Goal: Information Seeking & Learning: Learn about a topic

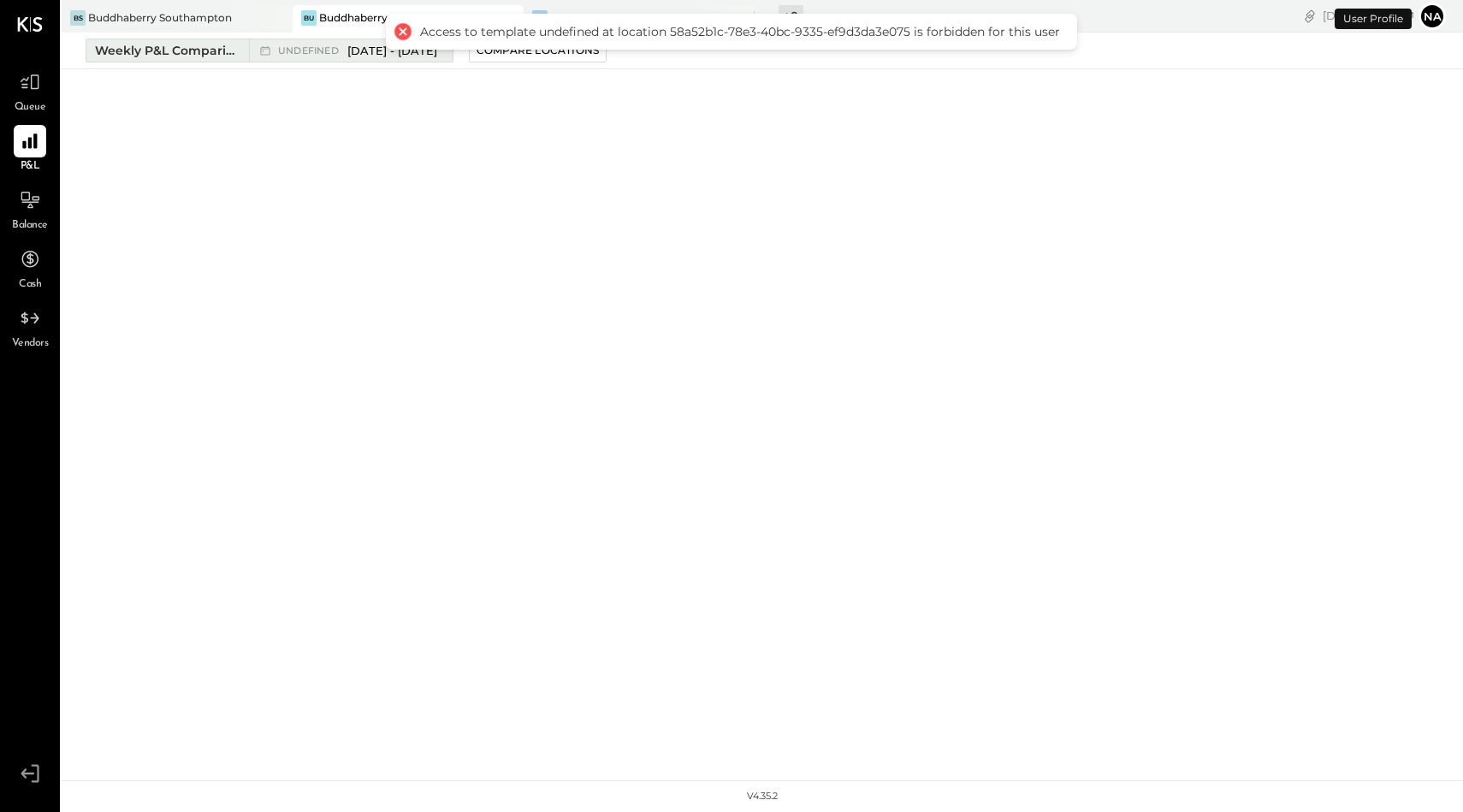
click at [200, 46] on div "Weekly P&L Comparison" at bounding box center [167, 50] width 144 height 17
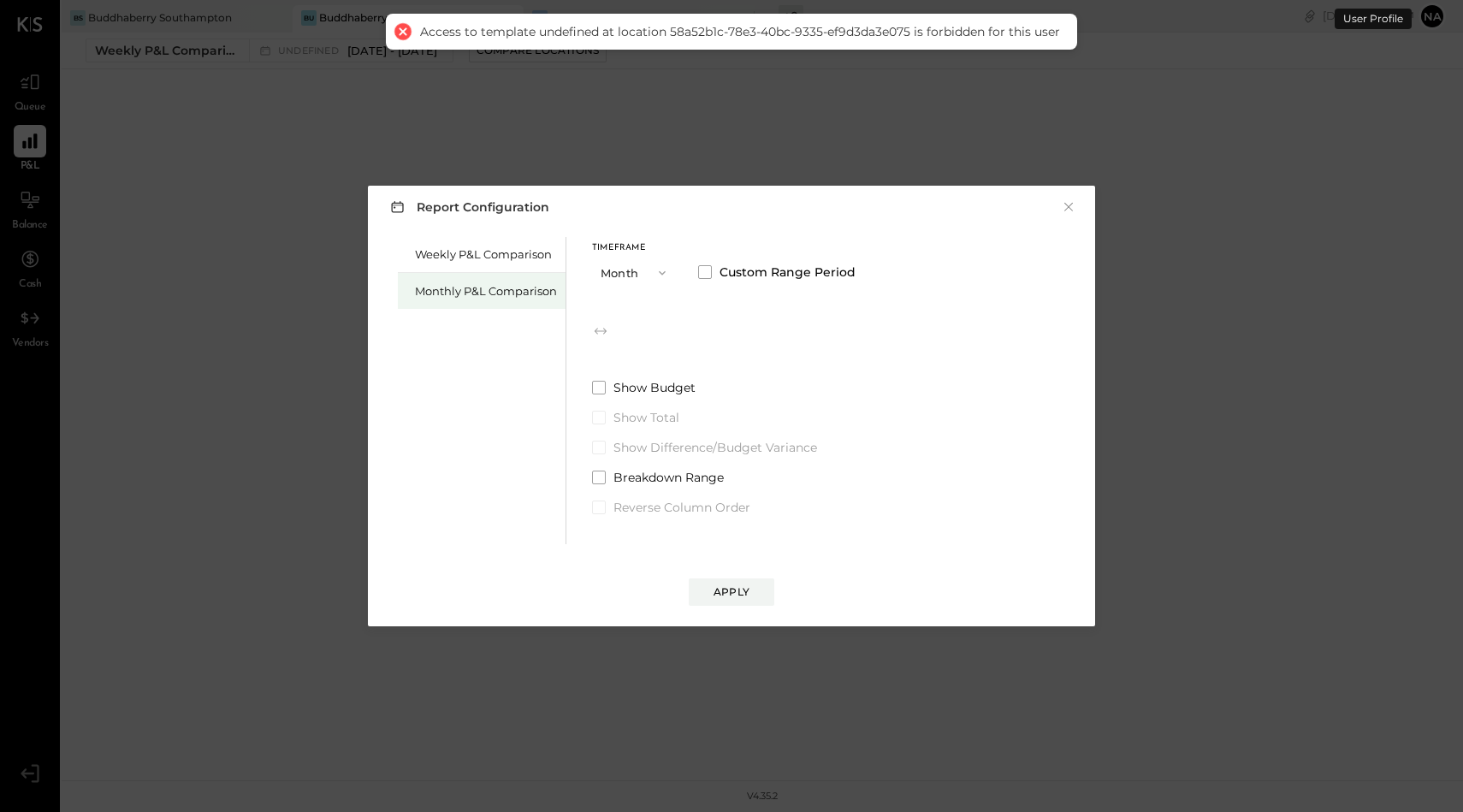
click at [512, 288] on div "Monthly P&L Comparison" at bounding box center [485, 291] width 142 height 16
click at [687, 334] on span "undefined" at bounding box center [654, 331] width 65 height 14
click at [724, 330] on button "undefined [DATE] - [DATE]" at bounding box center [690, 331] width 197 height 32
click at [704, 267] on span at bounding box center [705, 272] width 14 height 14
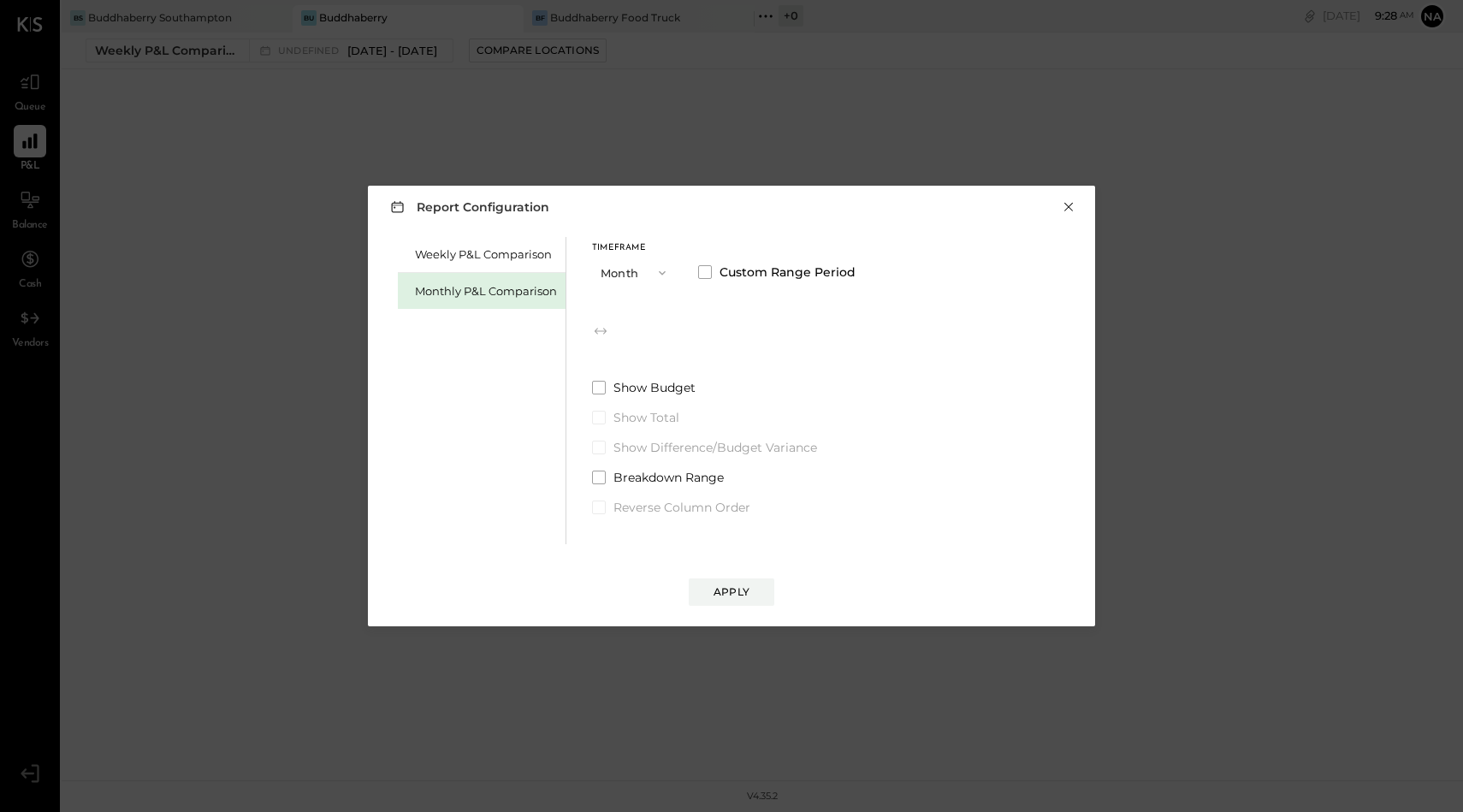
click at [1067, 206] on button "×" at bounding box center [1067, 207] width 15 height 17
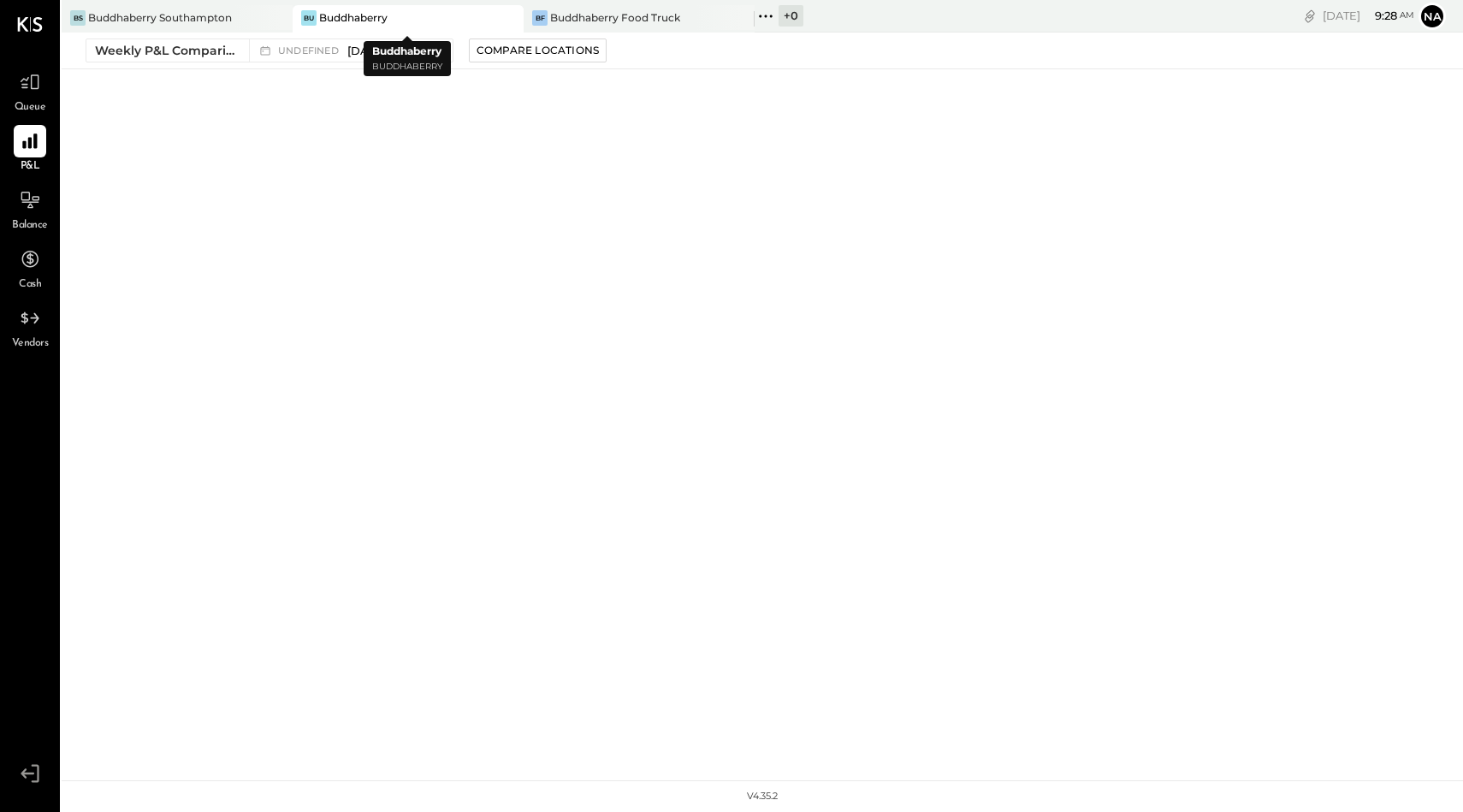
click at [392, 23] on div "Bu Buddhaberry" at bounding box center [395, 17] width 206 height 15
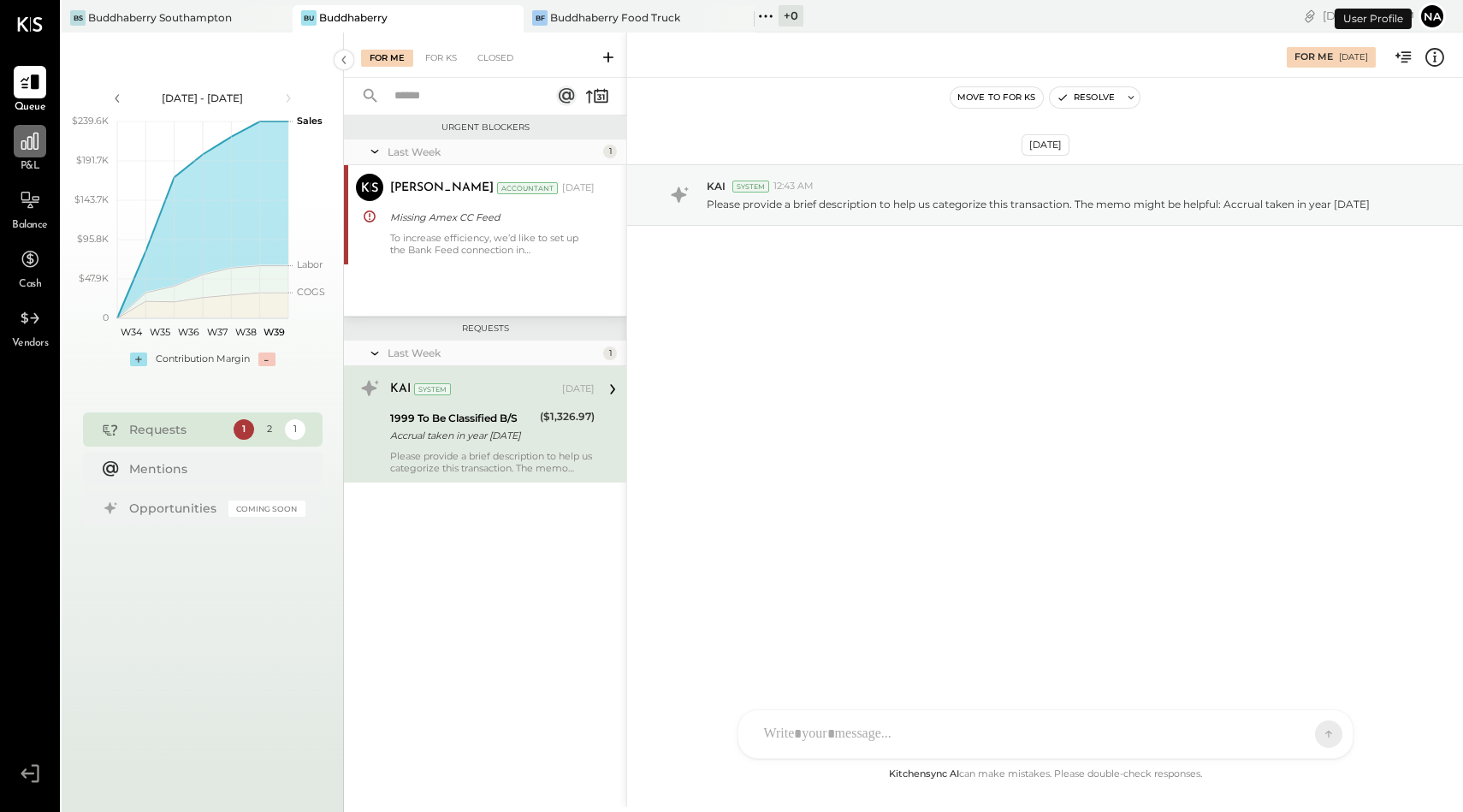
click at [26, 149] on icon at bounding box center [30, 141] width 22 height 22
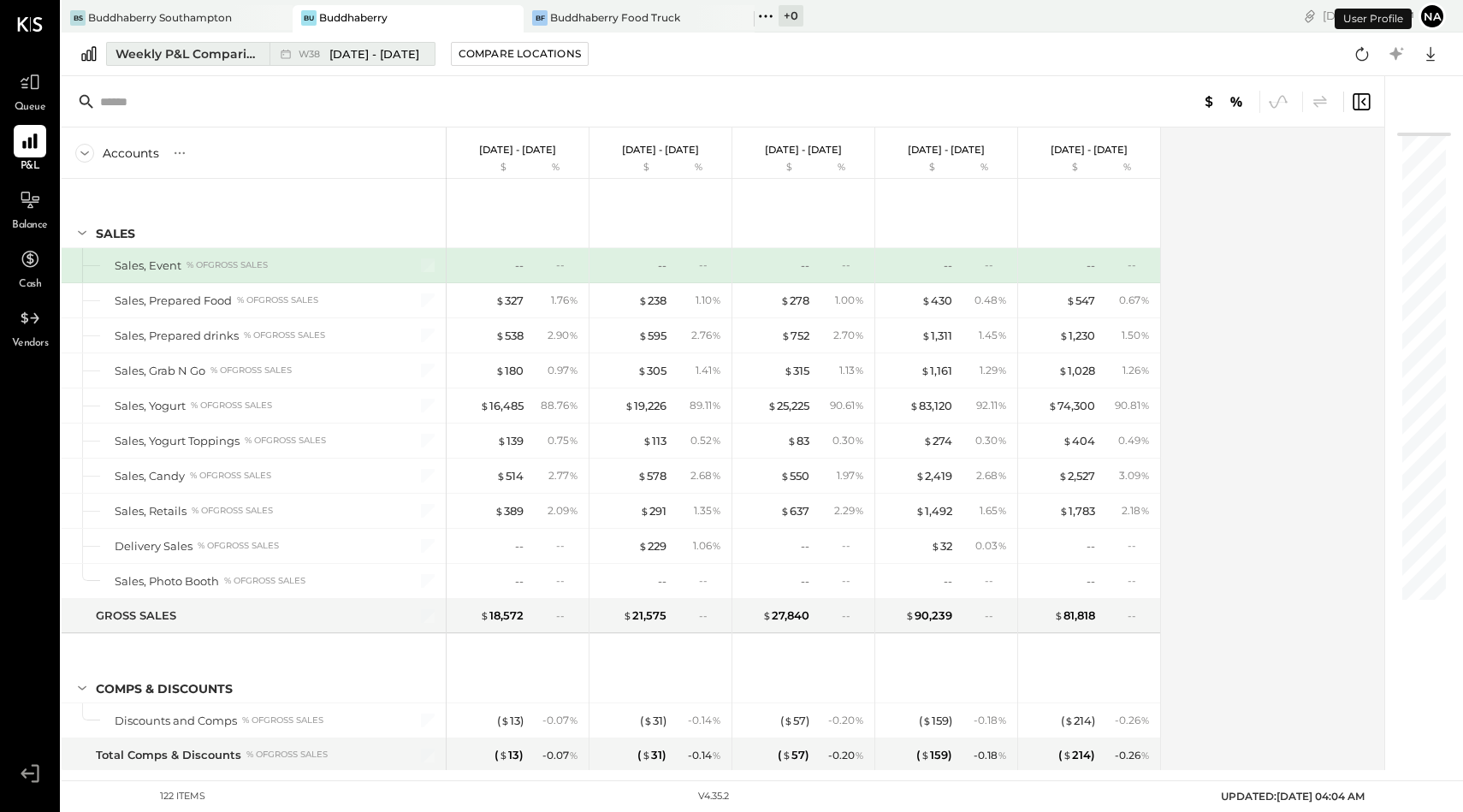
click at [187, 58] on div "Weekly P&L Comparison" at bounding box center [187, 54] width 144 height 17
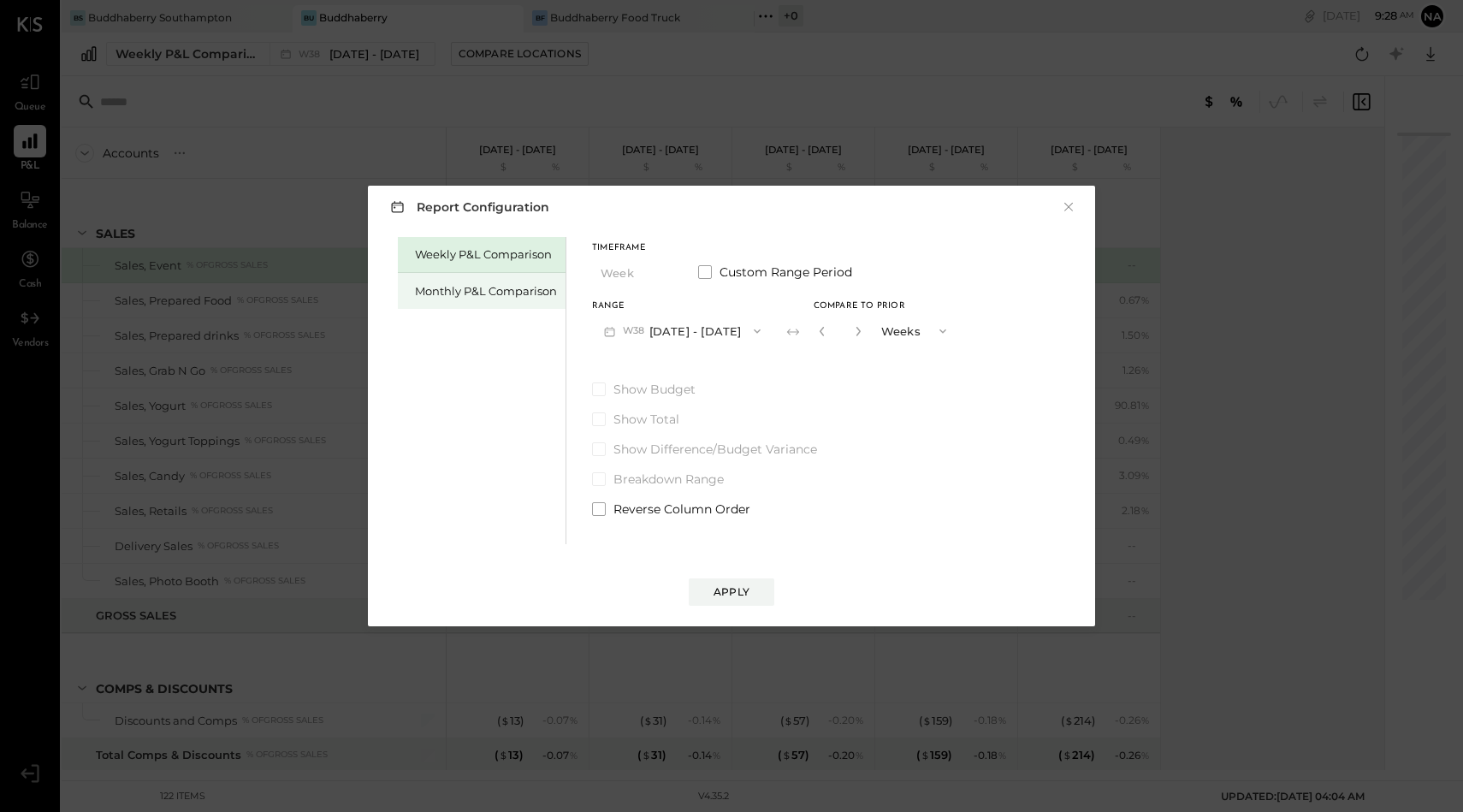
click at [480, 285] on div "Monthly P&L Comparison" at bounding box center [485, 291] width 142 height 16
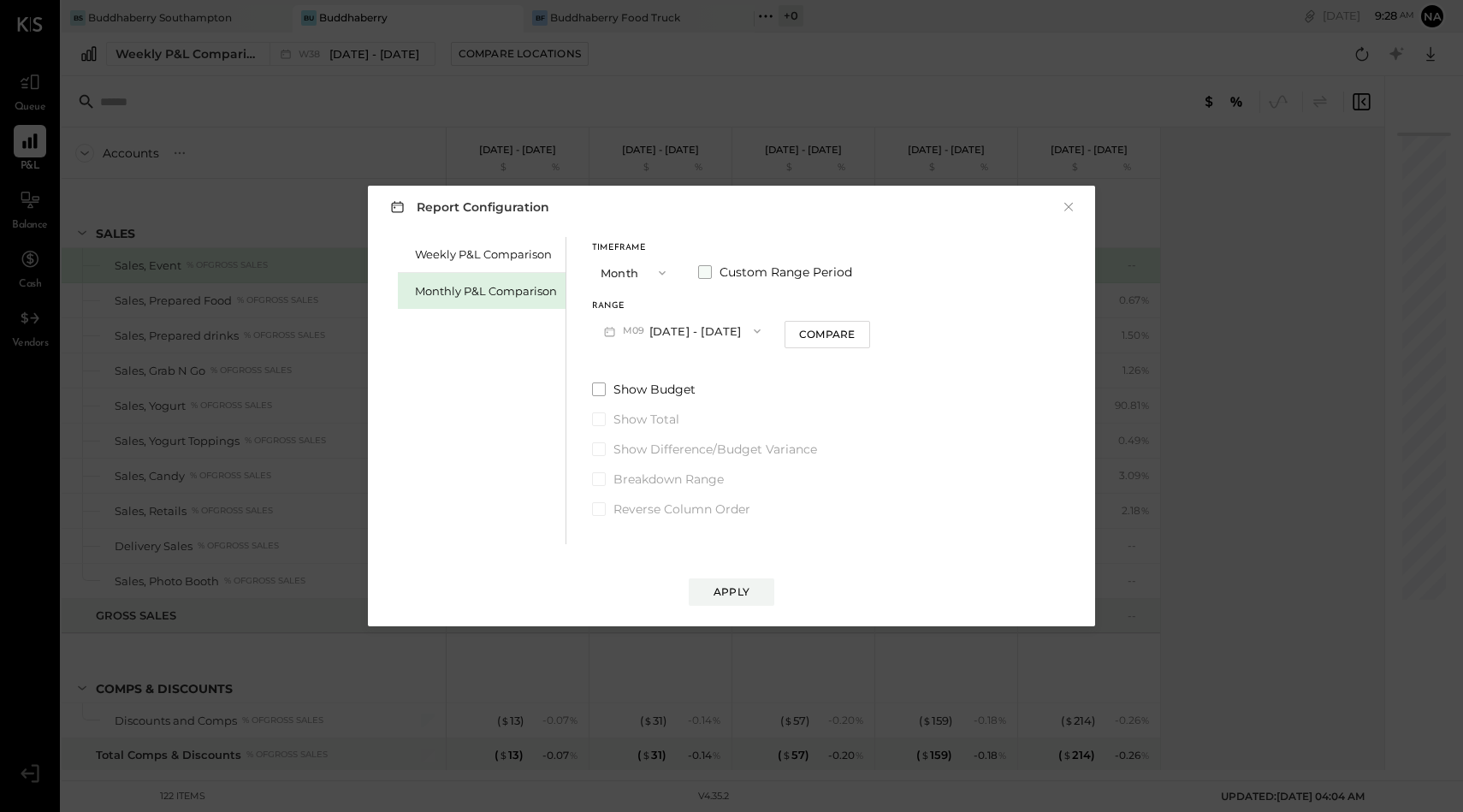
click at [709, 271] on span at bounding box center [705, 272] width 14 height 14
click at [675, 324] on button "Sep 1, 2025" at bounding box center [642, 331] width 101 height 32
click at [648, 470] on span "May 1, 2025" at bounding box center [630, 476] width 36 height 15
click at [837, 327] on button "May 31, 2025" at bounding box center [785, 331] width 101 height 32
click at [791, 433] on span "Jun 30, 2025" at bounding box center [773, 440] width 36 height 15
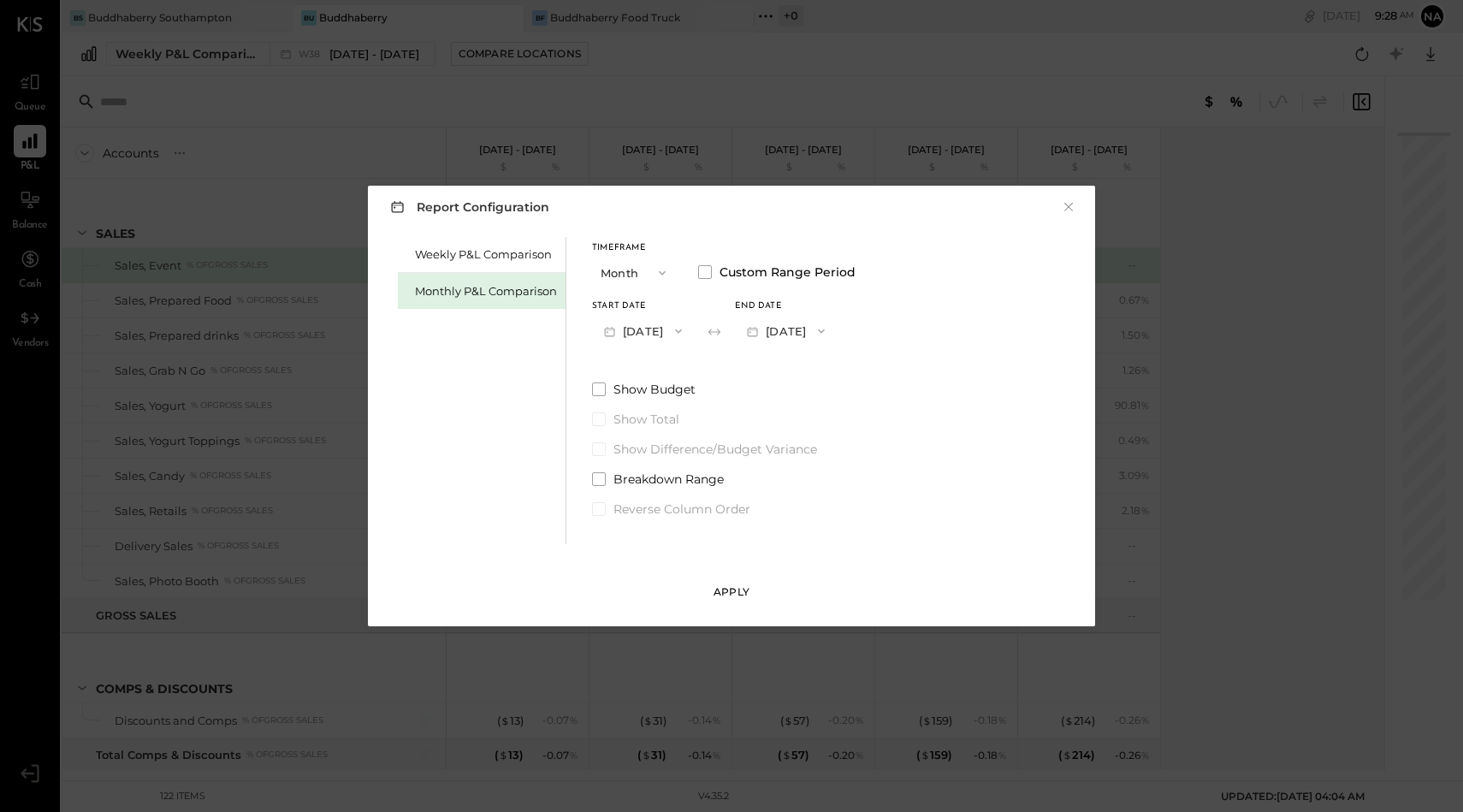
click at [720, 595] on div "Apply" at bounding box center [732, 591] width 36 height 15
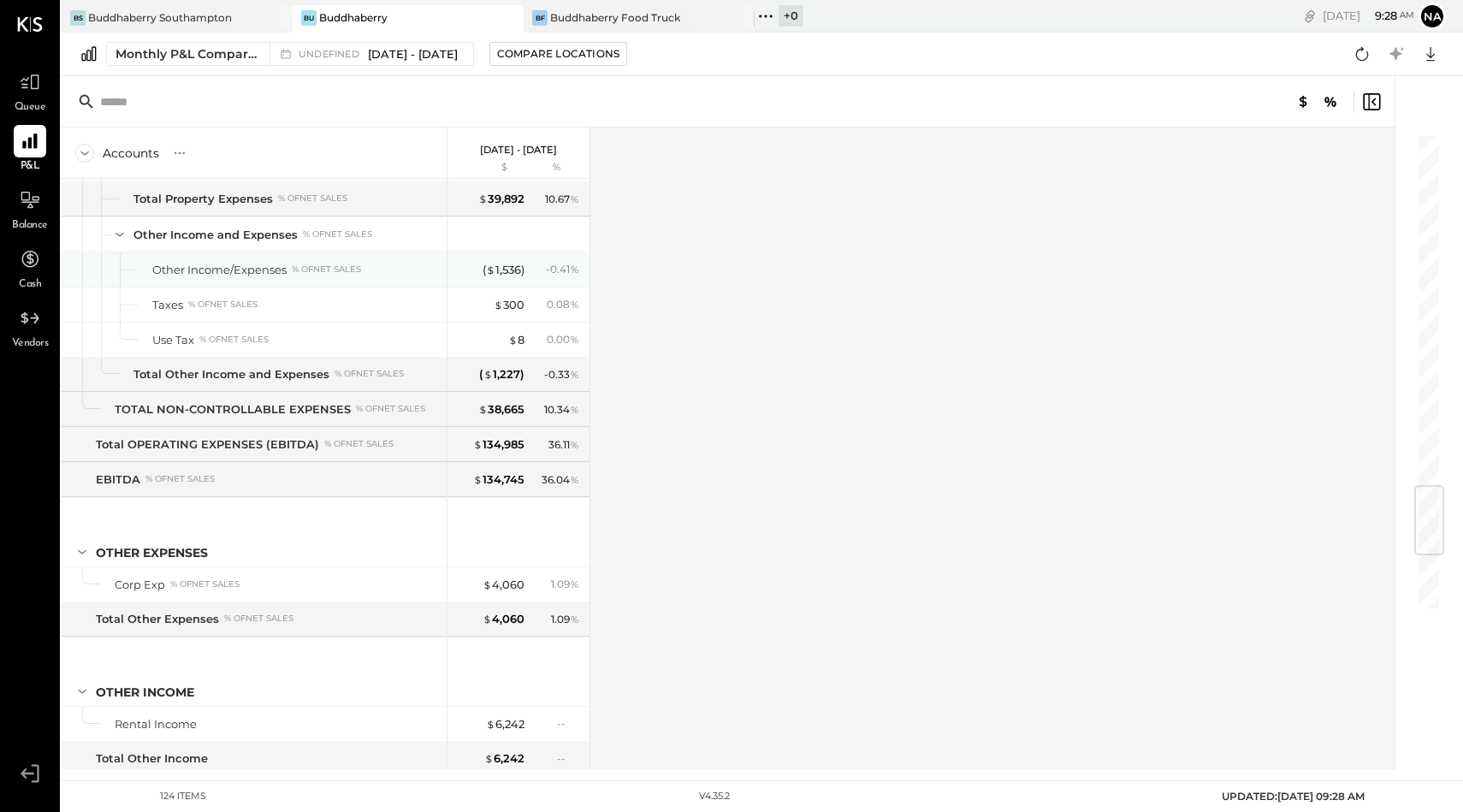
scroll to position [3444, 0]
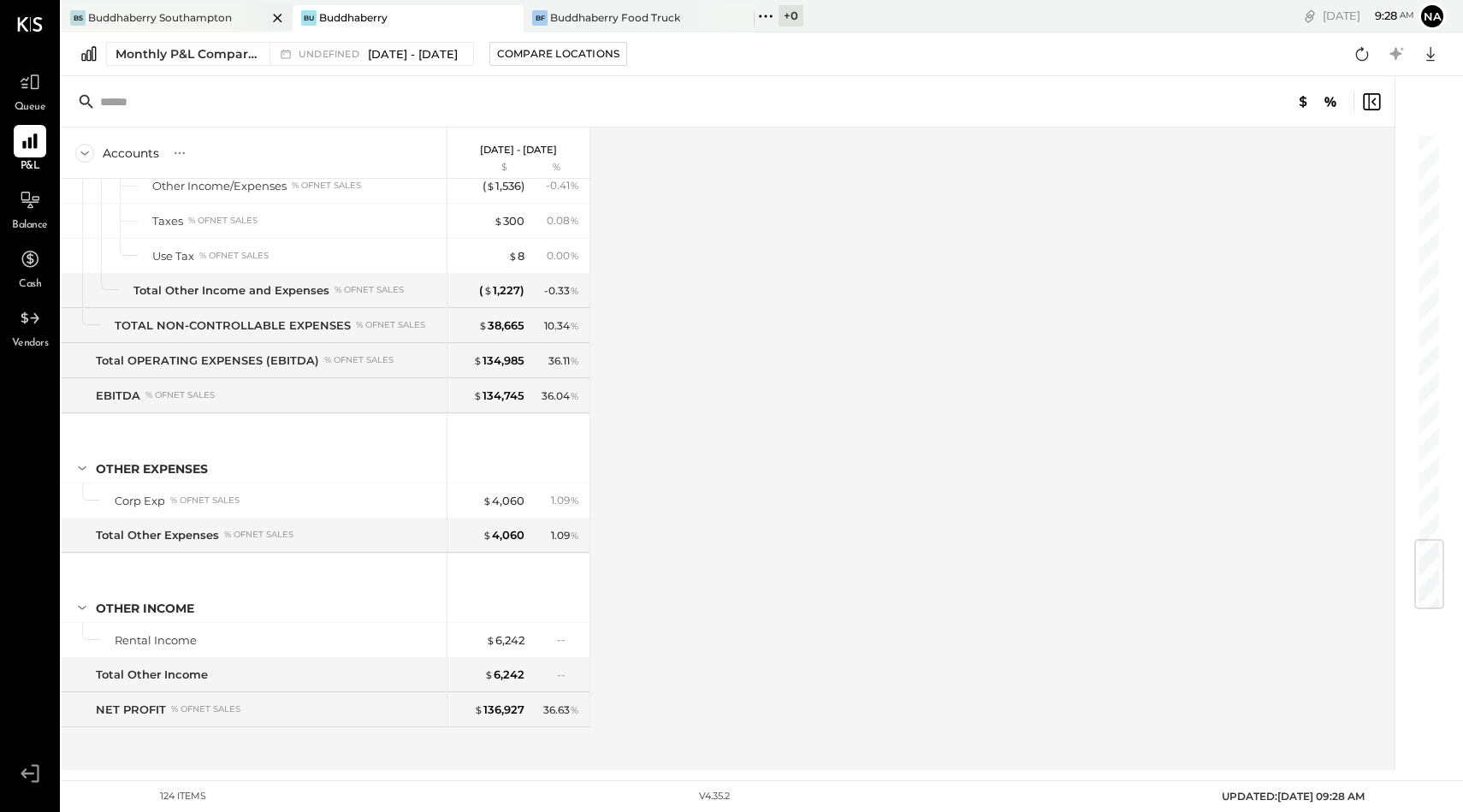
click at [235, 18] on div at bounding box center [262, 17] width 60 height 25
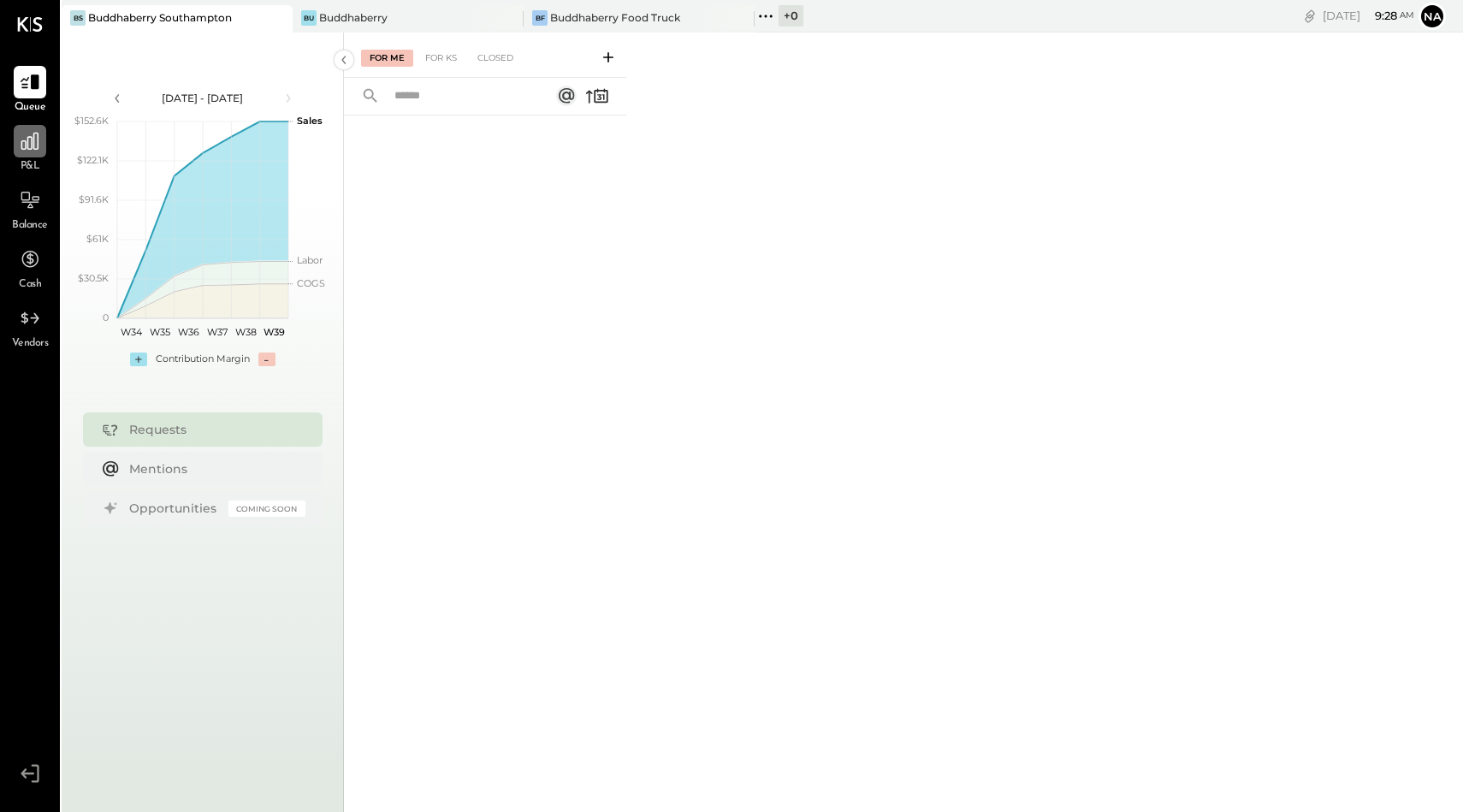
click at [25, 130] on div at bounding box center [30, 141] width 33 height 33
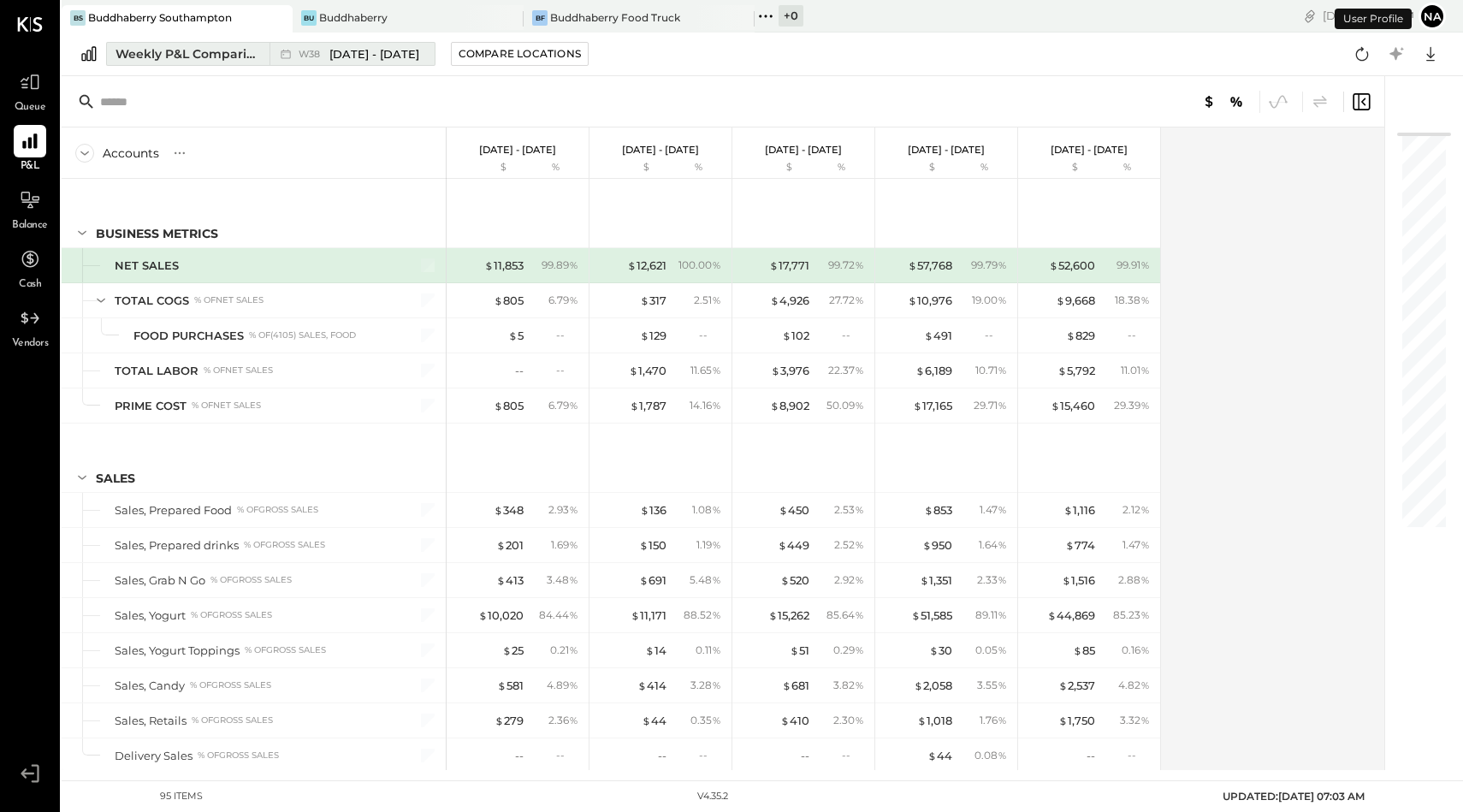
click at [212, 61] on div "Weekly P&L Comparison" at bounding box center [187, 54] width 144 height 17
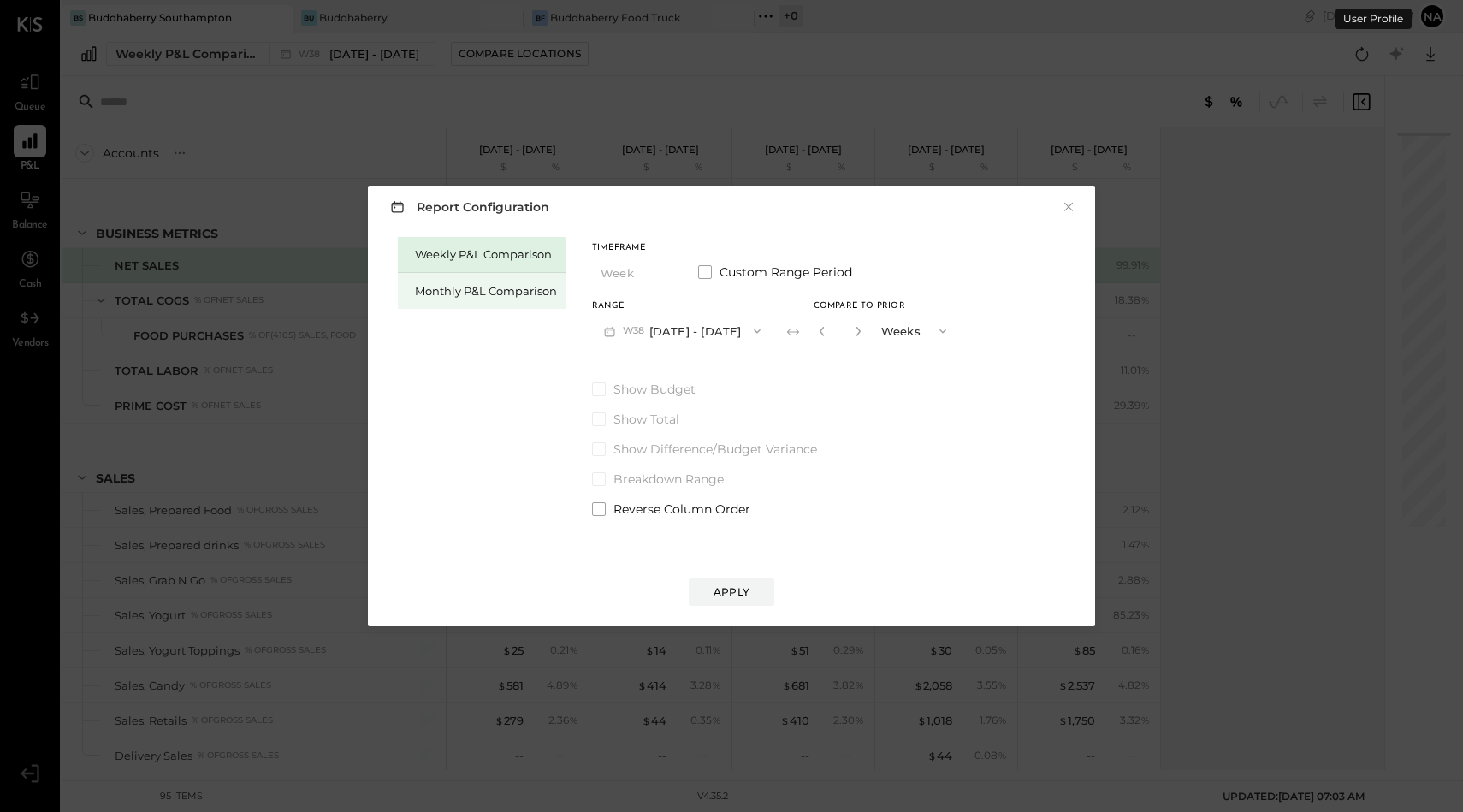
click at [438, 300] on div "Monthly P&L Comparison" at bounding box center [481, 291] width 168 height 36
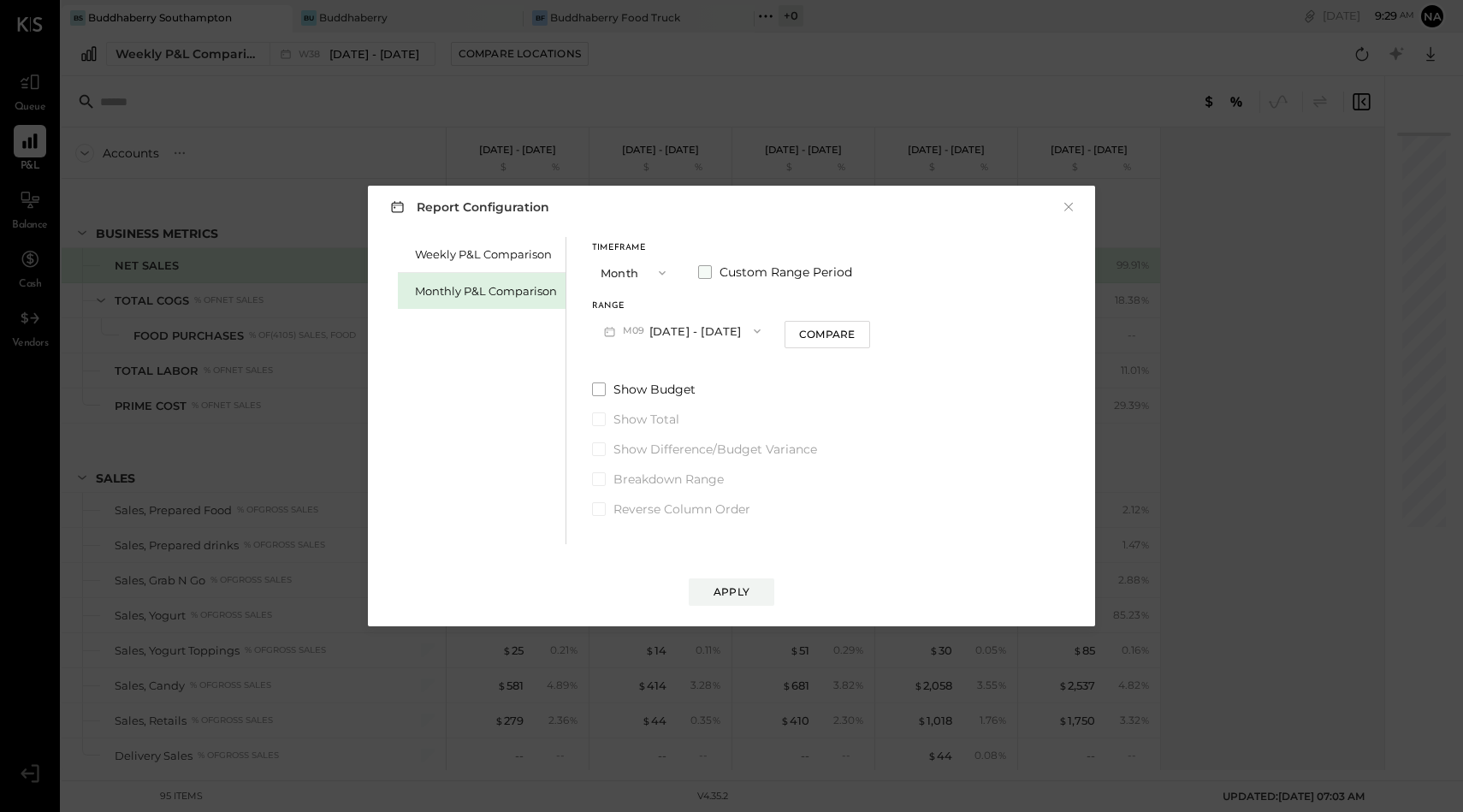
click at [705, 275] on span at bounding box center [705, 272] width 14 height 14
click at [652, 330] on button "Sep 1, 2025" at bounding box center [642, 331] width 101 height 32
click at [648, 479] on span "May 1, 2025" at bounding box center [630, 476] width 36 height 15
click at [828, 331] on button "May 31, 2025" at bounding box center [785, 331] width 101 height 32
click at [791, 447] on span "Jun 30, 2025" at bounding box center [773, 440] width 36 height 15
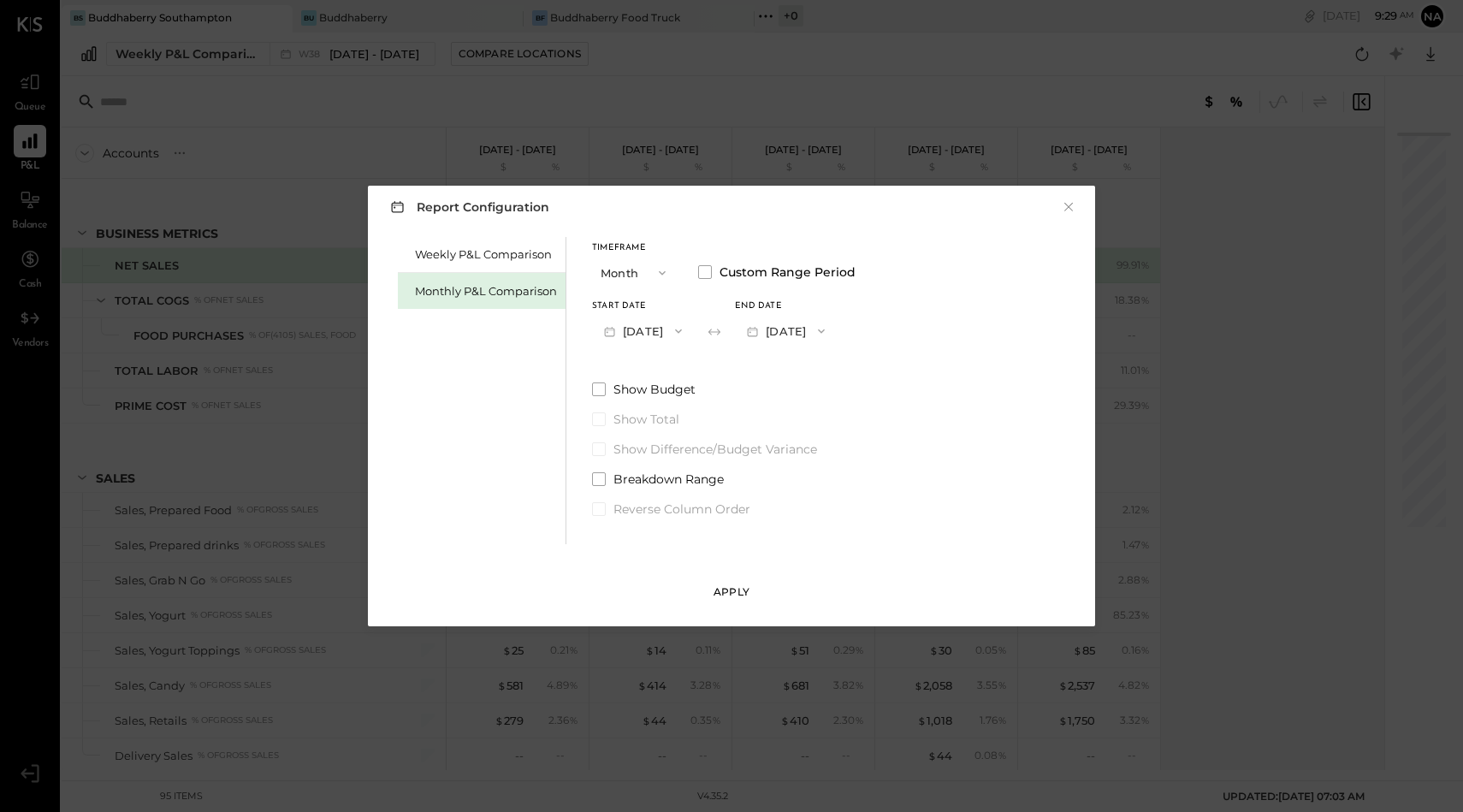
click at [732, 598] on div "Apply" at bounding box center [732, 591] width 36 height 15
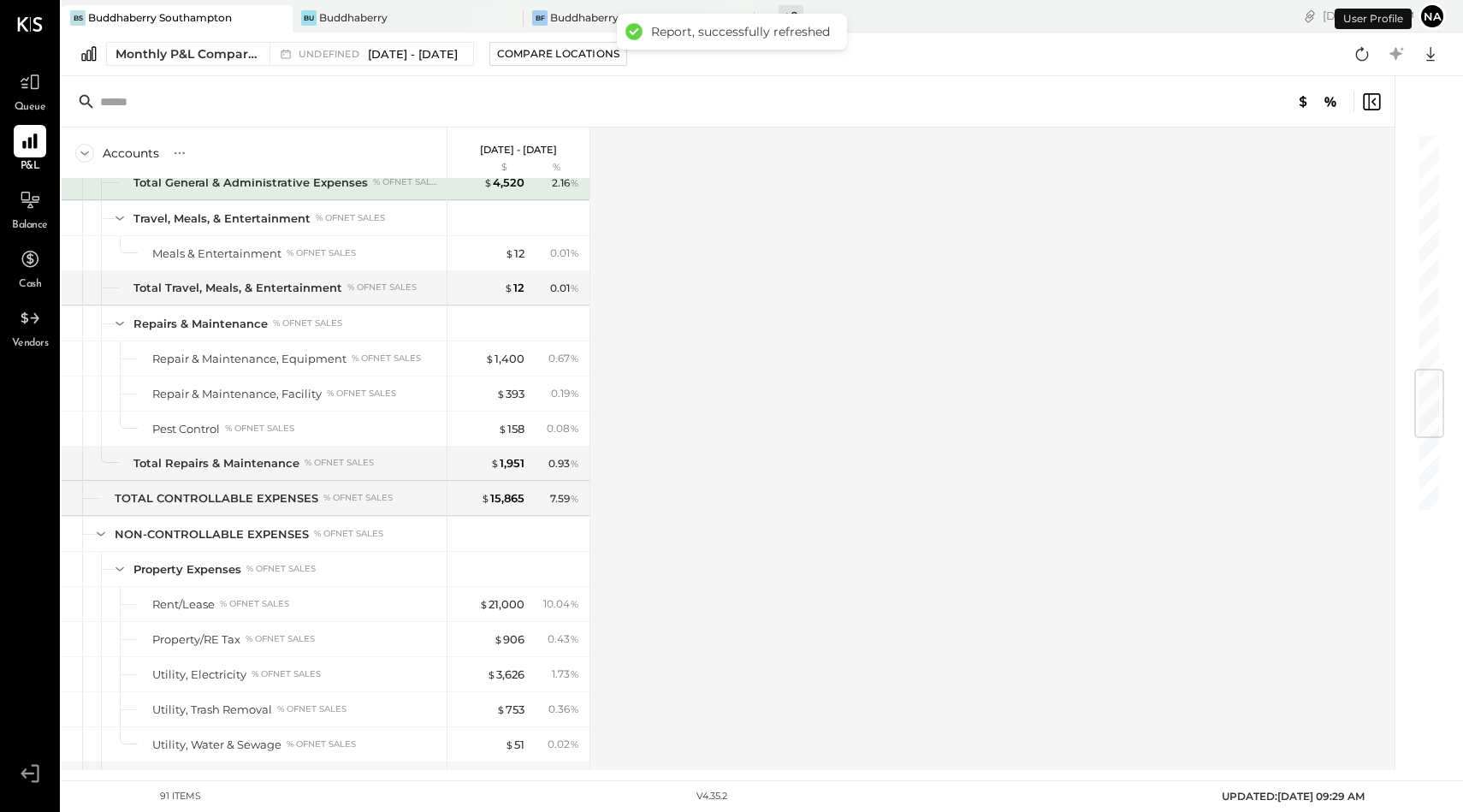
scroll to position [2637, 0]
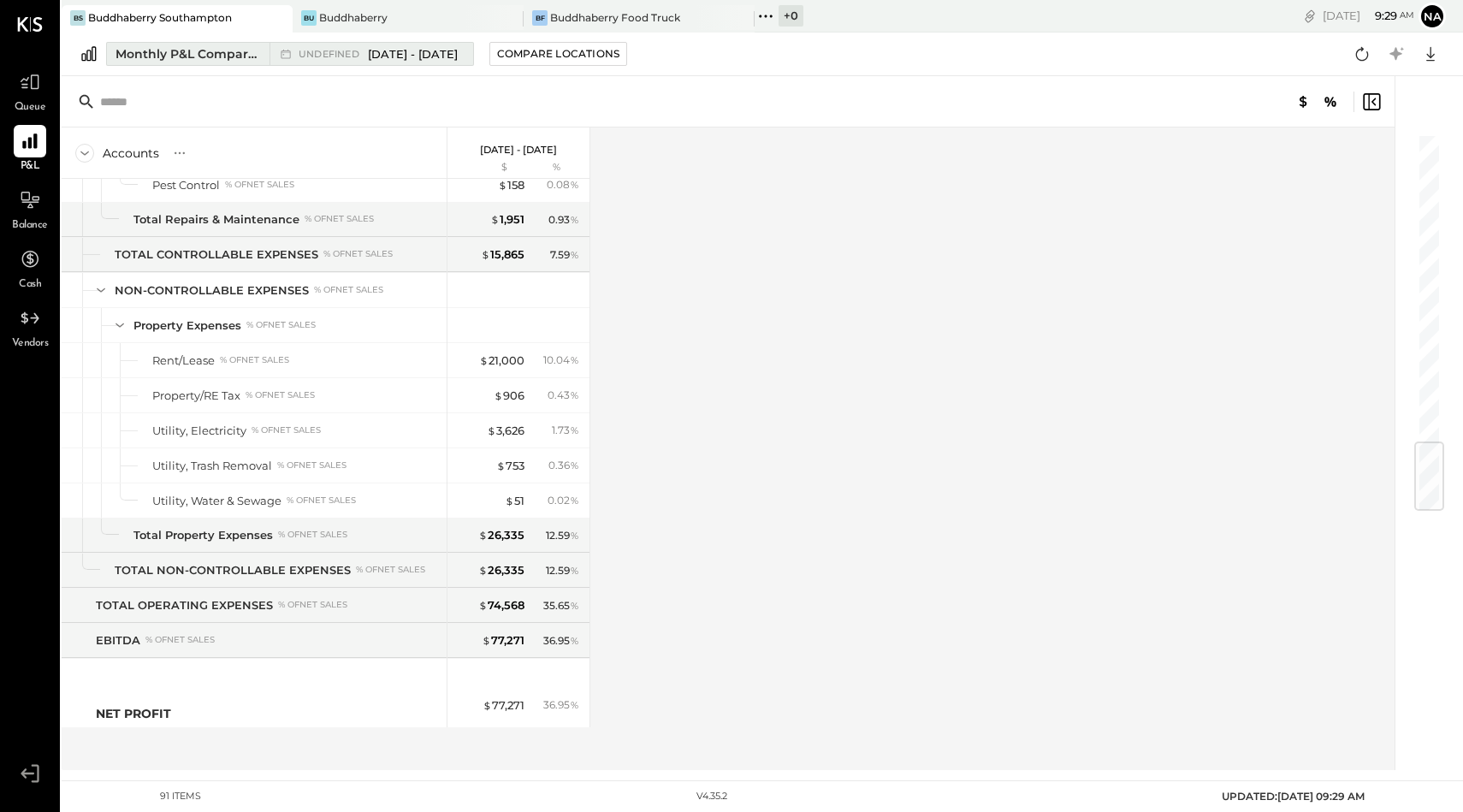
click at [389, 46] on span "May 1 - Jun 30, 2025" at bounding box center [412, 54] width 89 height 16
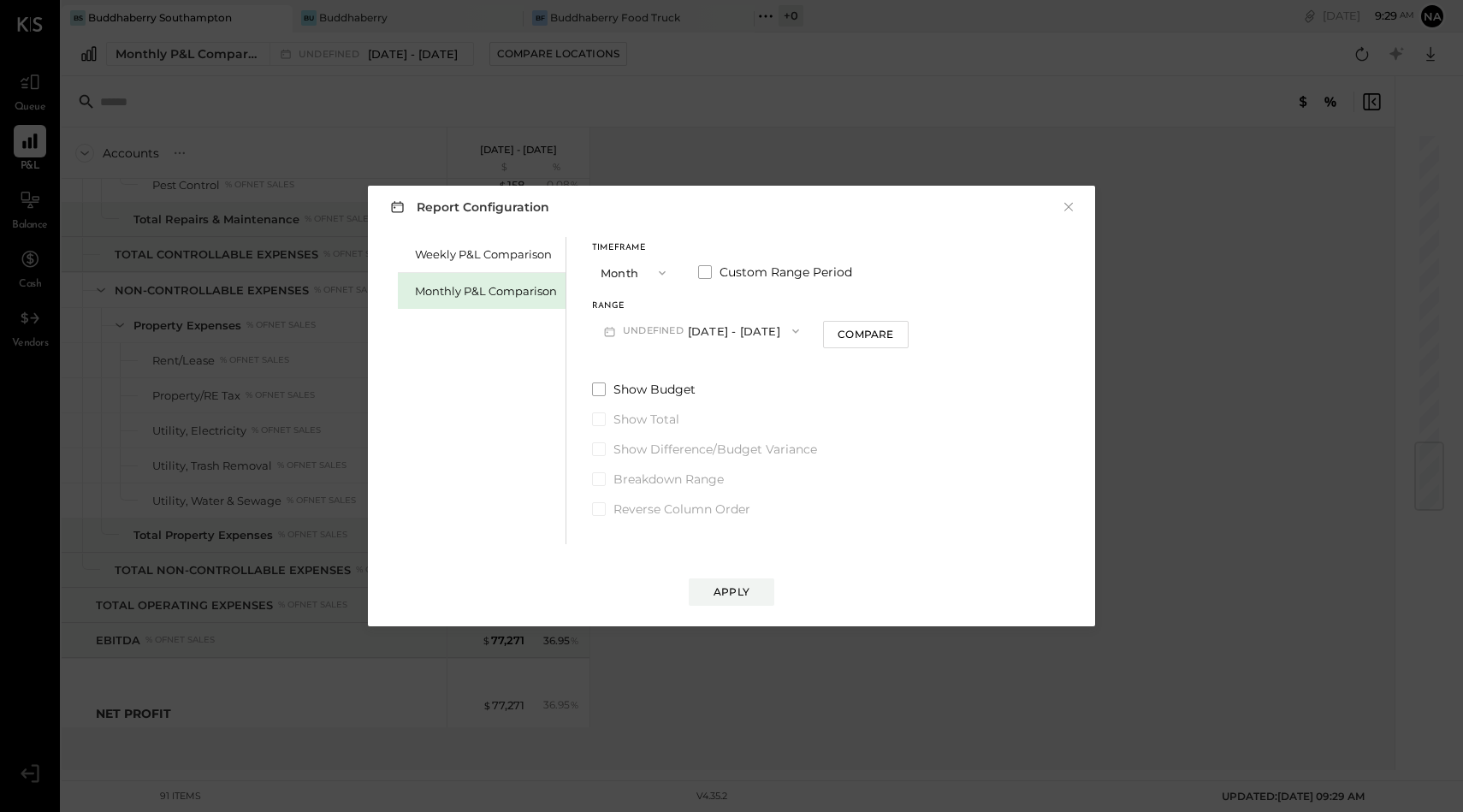
click at [720, 328] on button "undefined May 1 - Jun 30, 2025" at bounding box center [701, 331] width 219 height 32
click at [699, 391] on div "M07 Jul 1 - 31, 2025" at bounding box center [701, 406] width 218 height 36
click at [745, 593] on div "Apply" at bounding box center [732, 591] width 36 height 15
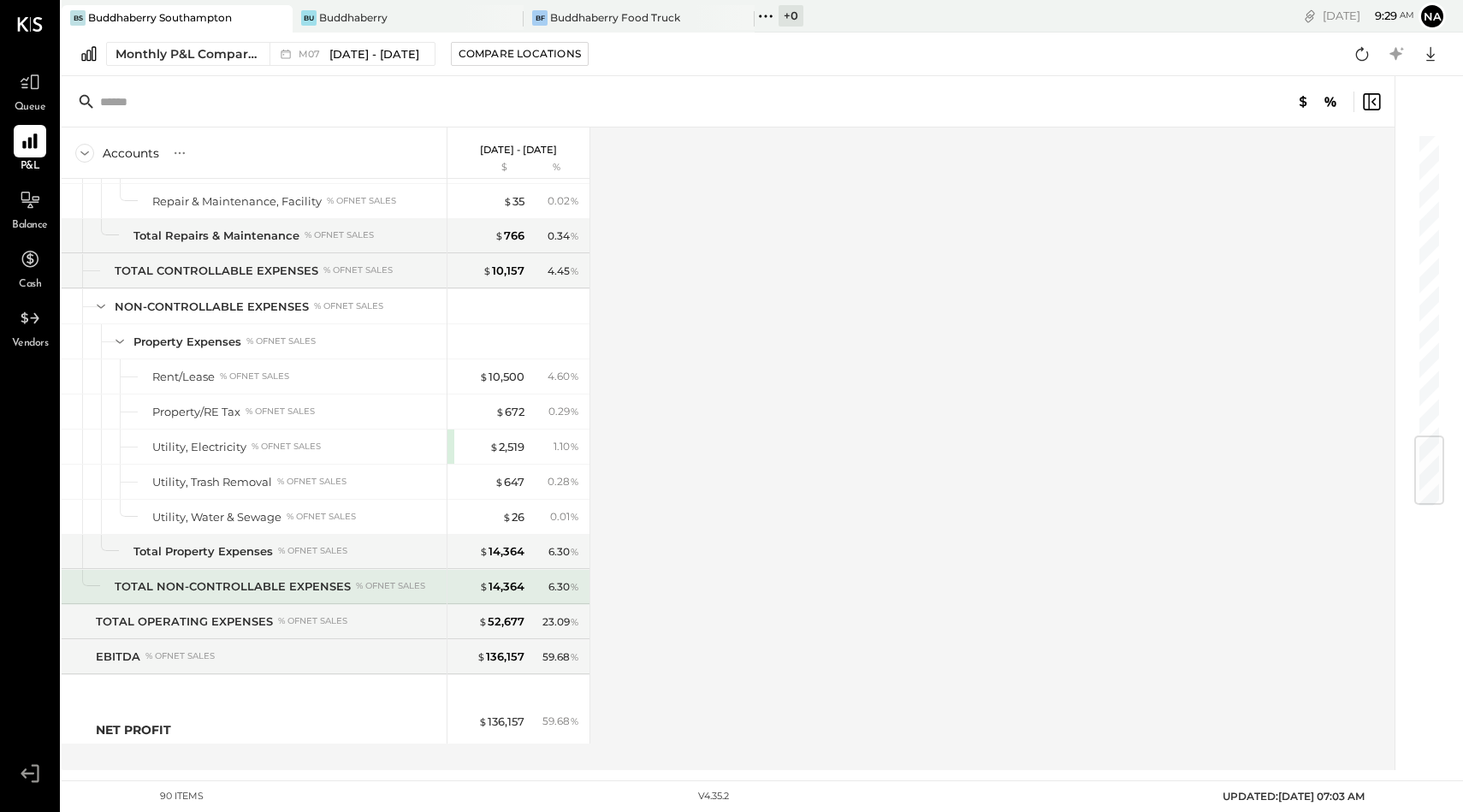
scroll to position [2602, 0]
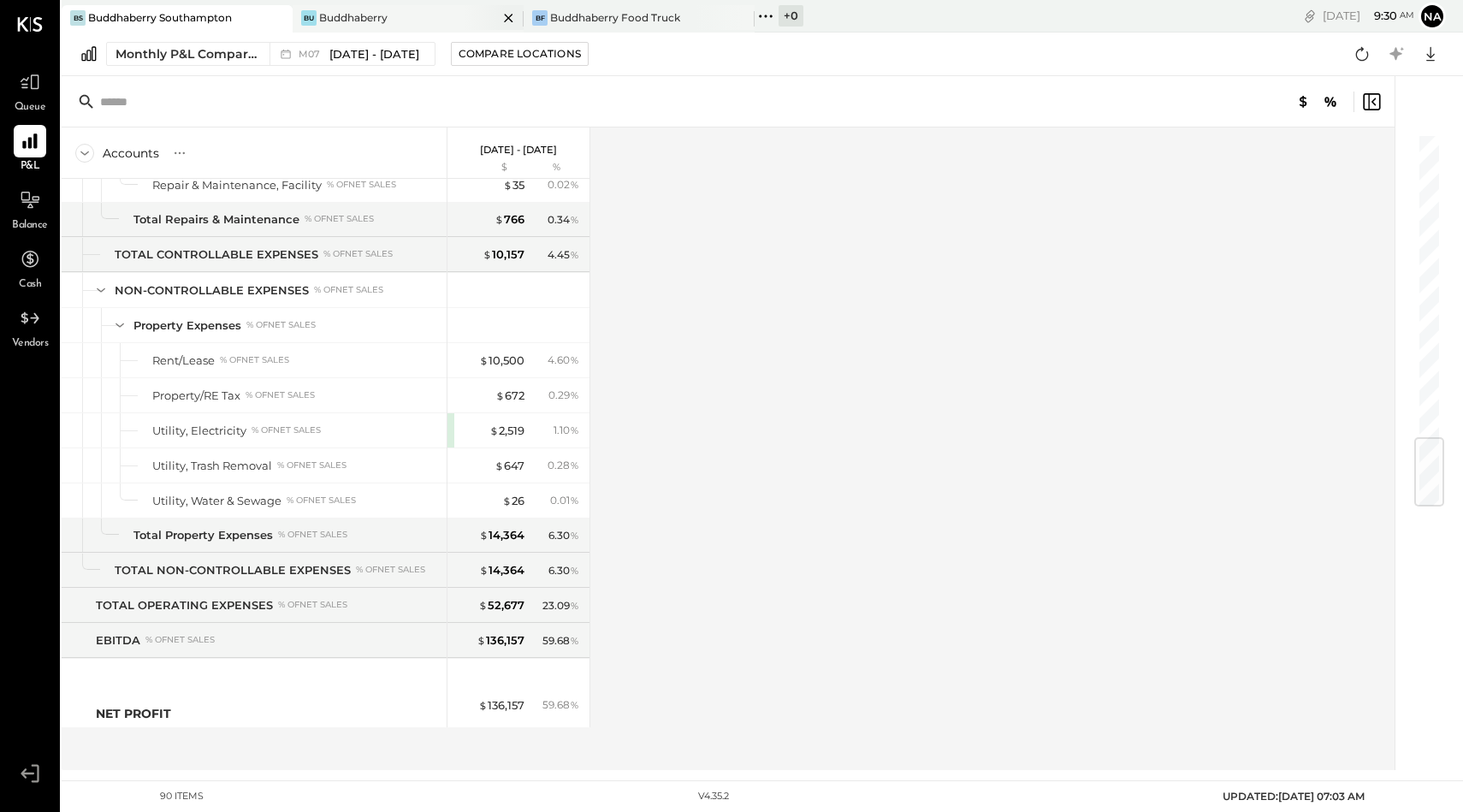
click at [414, 28] on div "Bu Buddhaberry" at bounding box center [407, 19] width 231 height 28
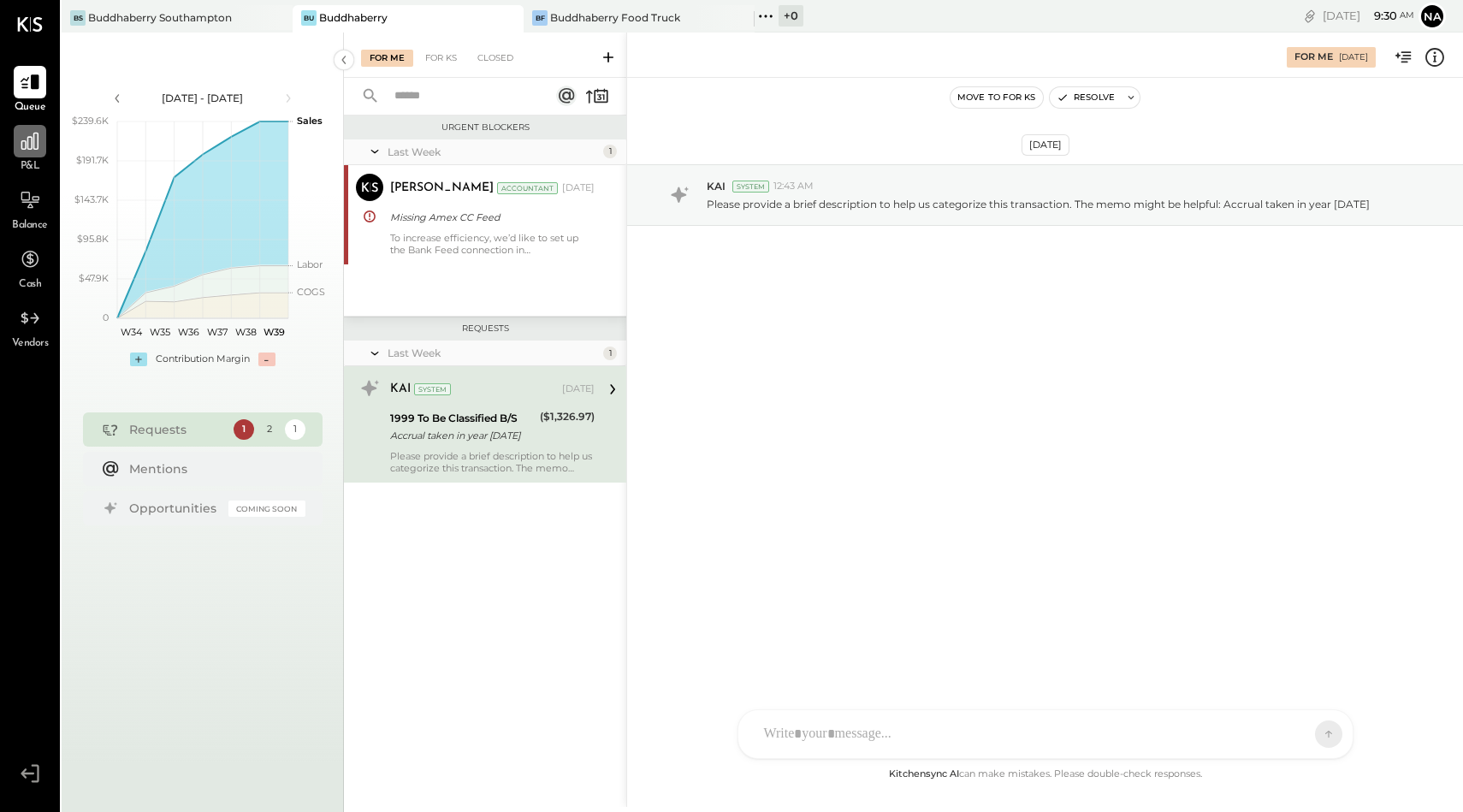
click at [24, 152] on div at bounding box center [30, 141] width 33 height 33
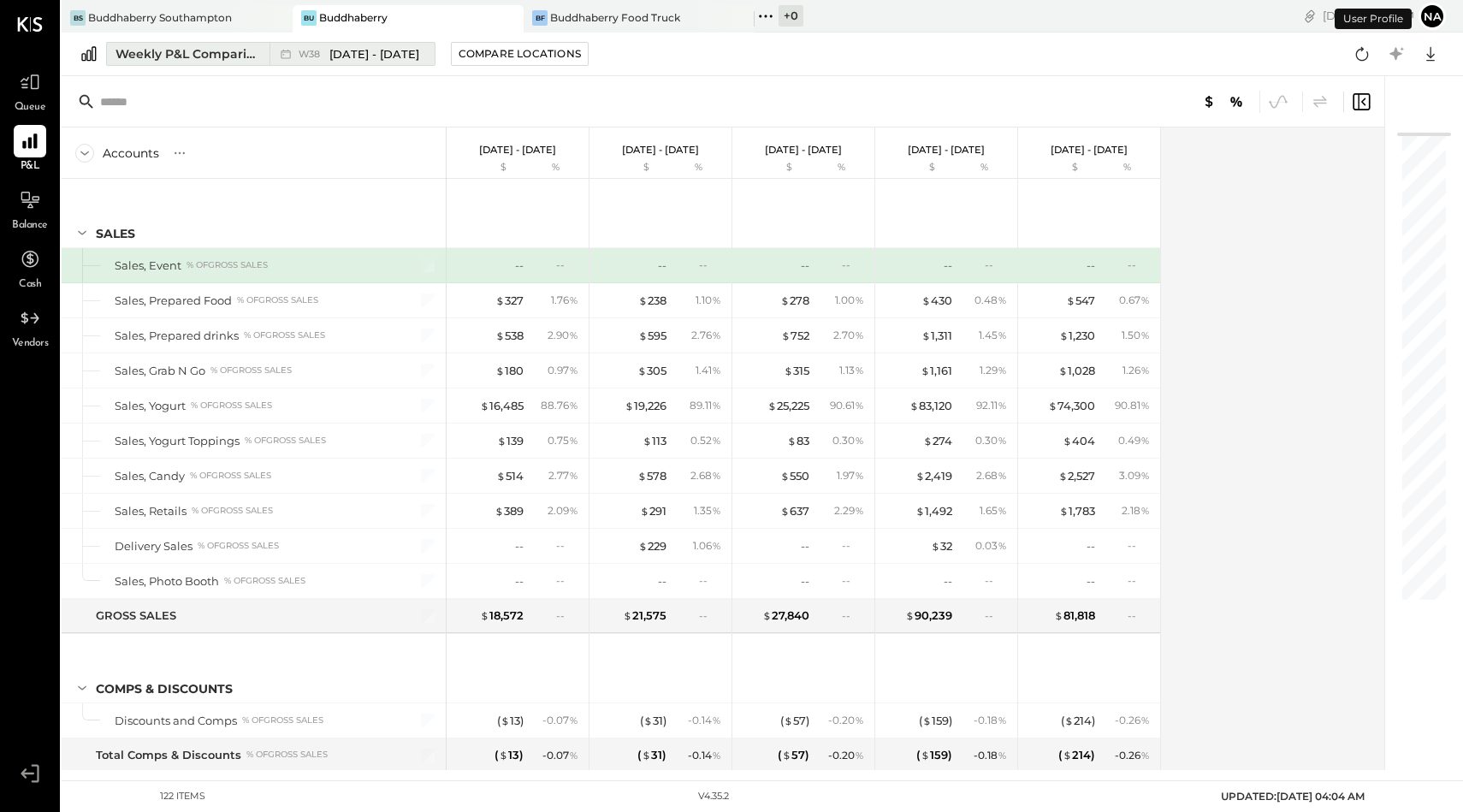
click at [370, 47] on span "[DATE] - [DATE]" at bounding box center [374, 54] width 89 height 16
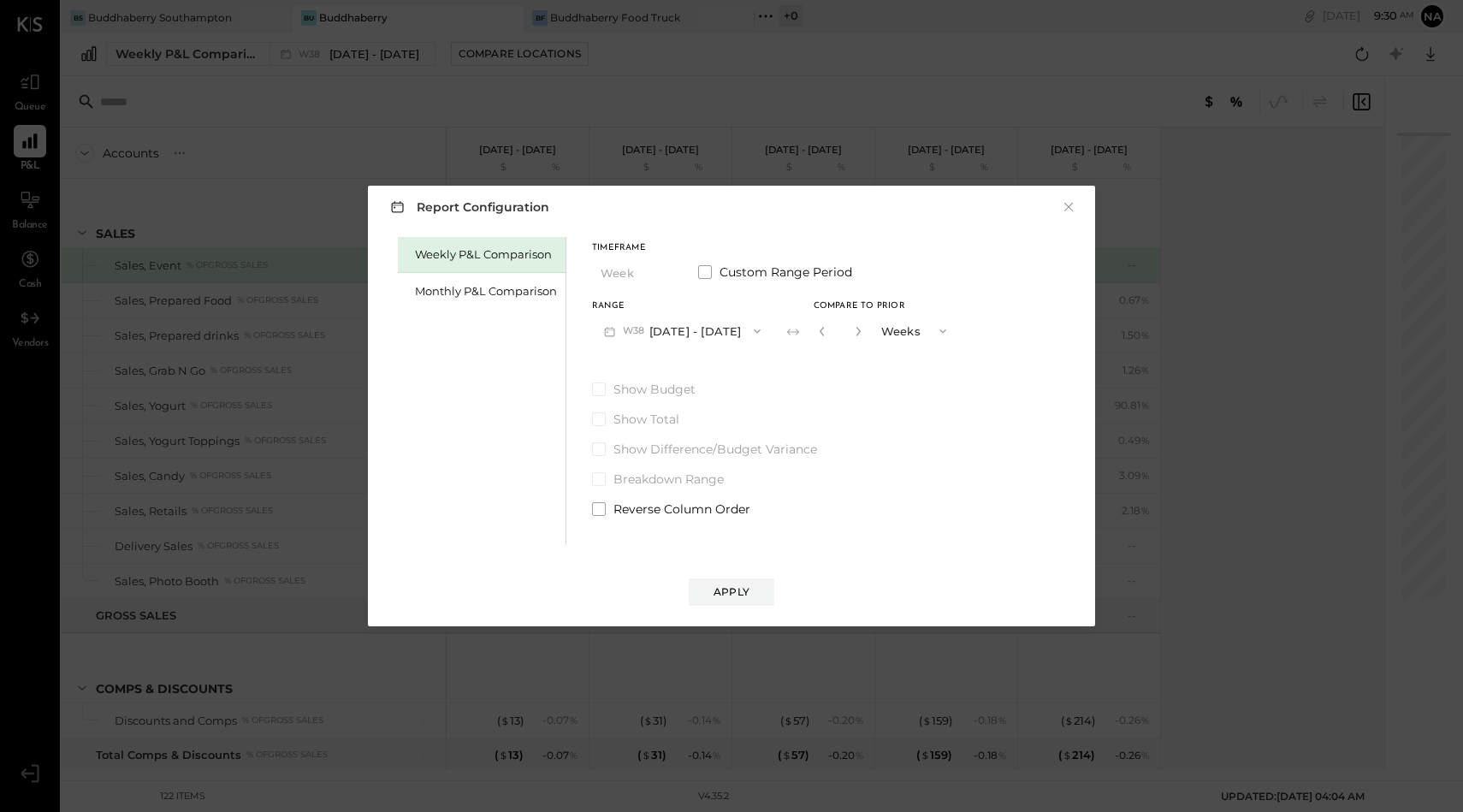
click at [659, 335] on button "W38 Sep 15 - 21, 2025" at bounding box center [682, 331] width 181 height 32
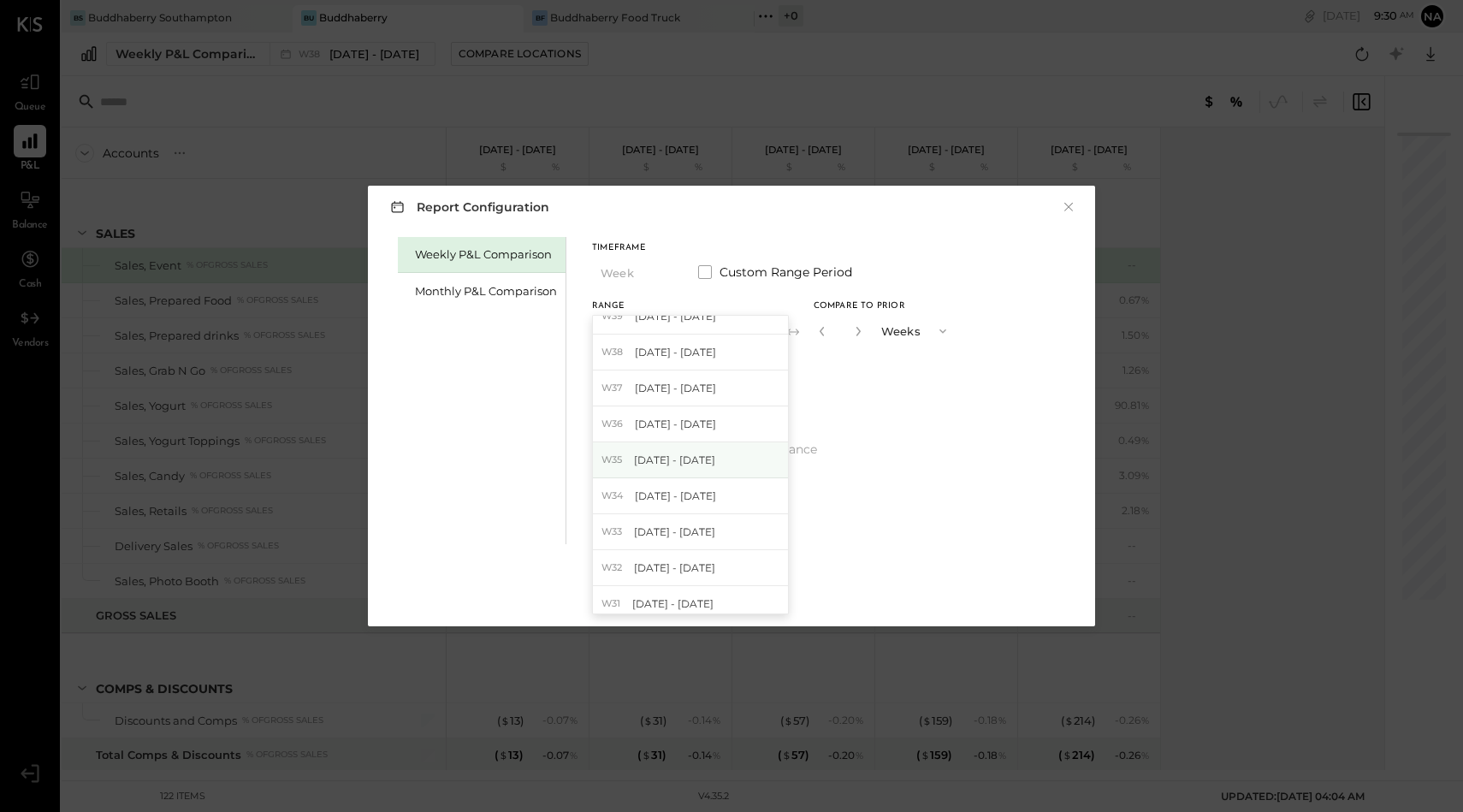
scroll to position [18, 0]
click at [525, 283] on div "Monthly P&L Comparison" at bounding box center [485, 291] width 142 height 16
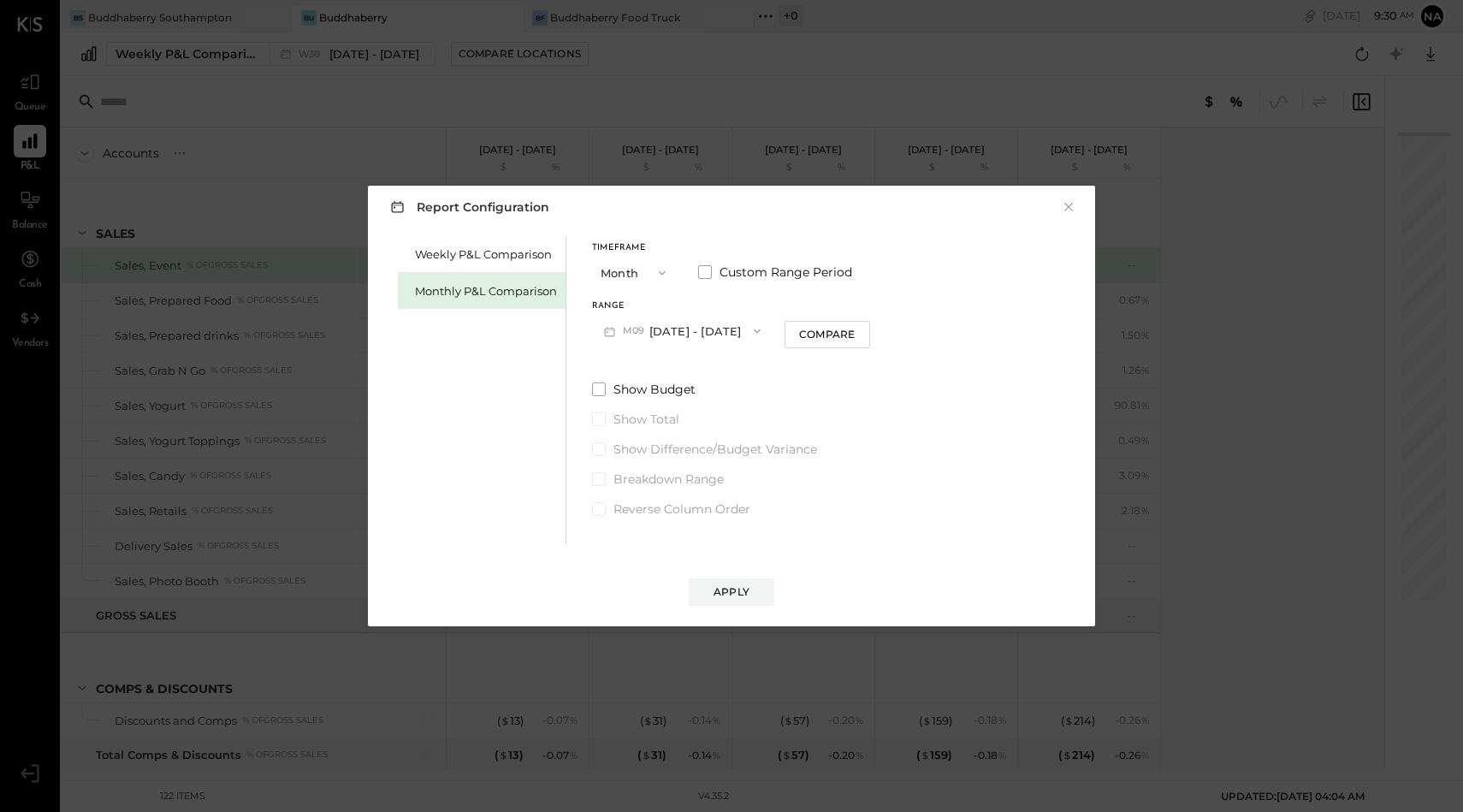
click at [687, 331] on button "M09 Sep 1 - 30, 2025" at bounding box center [682, 331] width 181 height 32
click at [690, 400] on span "Jul 1 - 31, 2025" at bounding box center [676, 405] width 81 height 15
click at [733, 600] on button "Apply" at bounding box center [732, 592] width 85 height 28
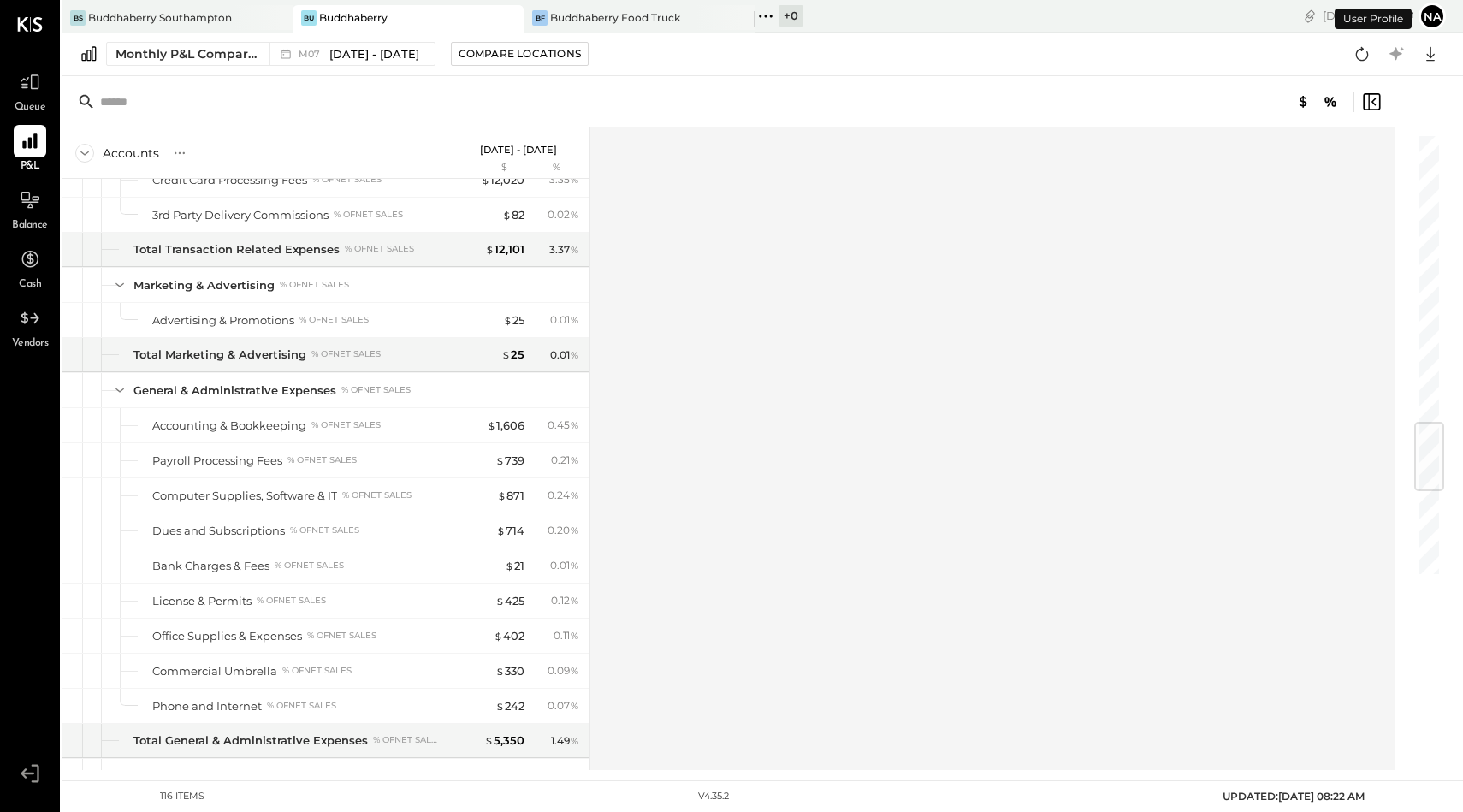
scroll to position [3163, 0]
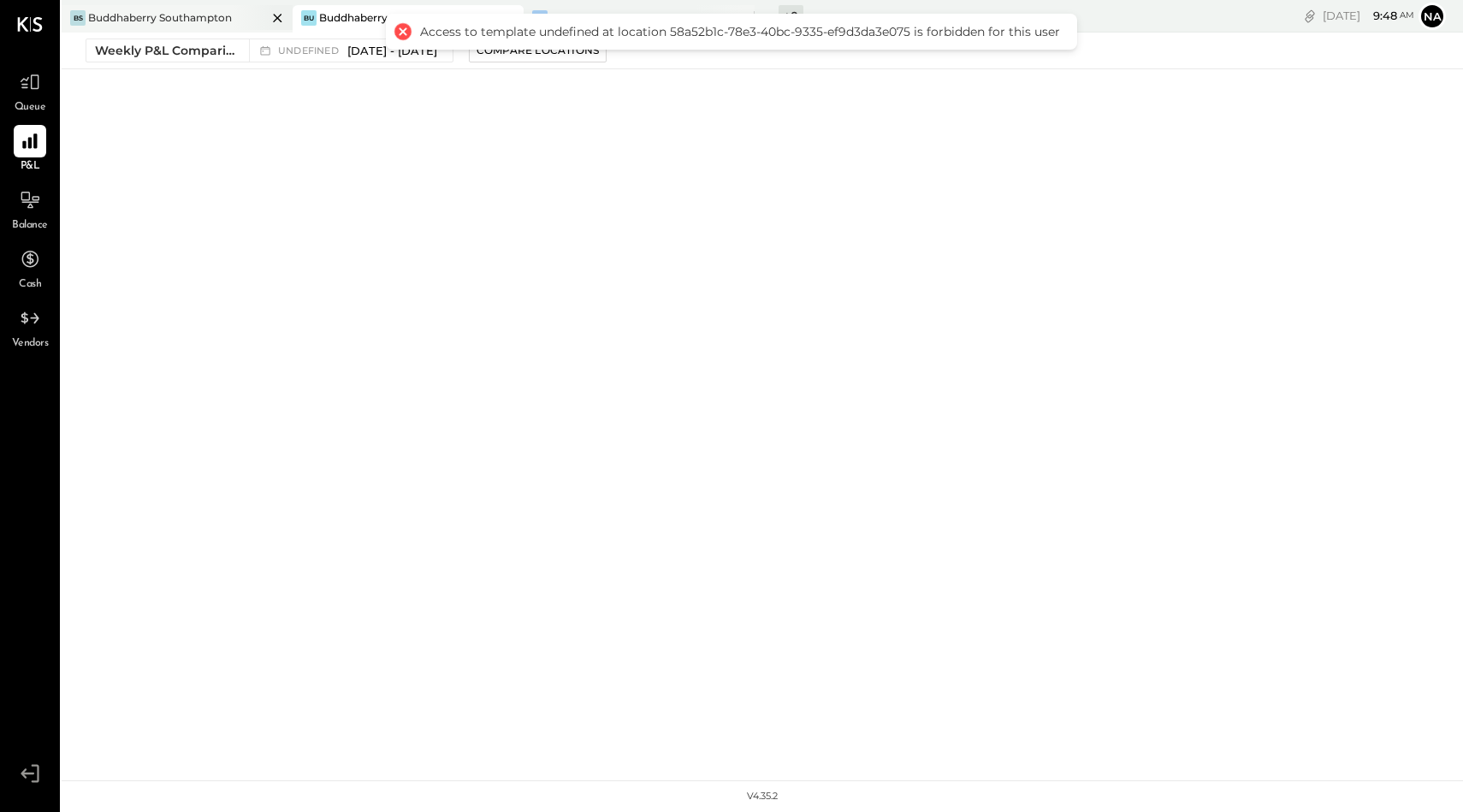
click at [197, 21] on div "Buddhaberry Southampton" at bounding box center [160, 17] width 144 height 15
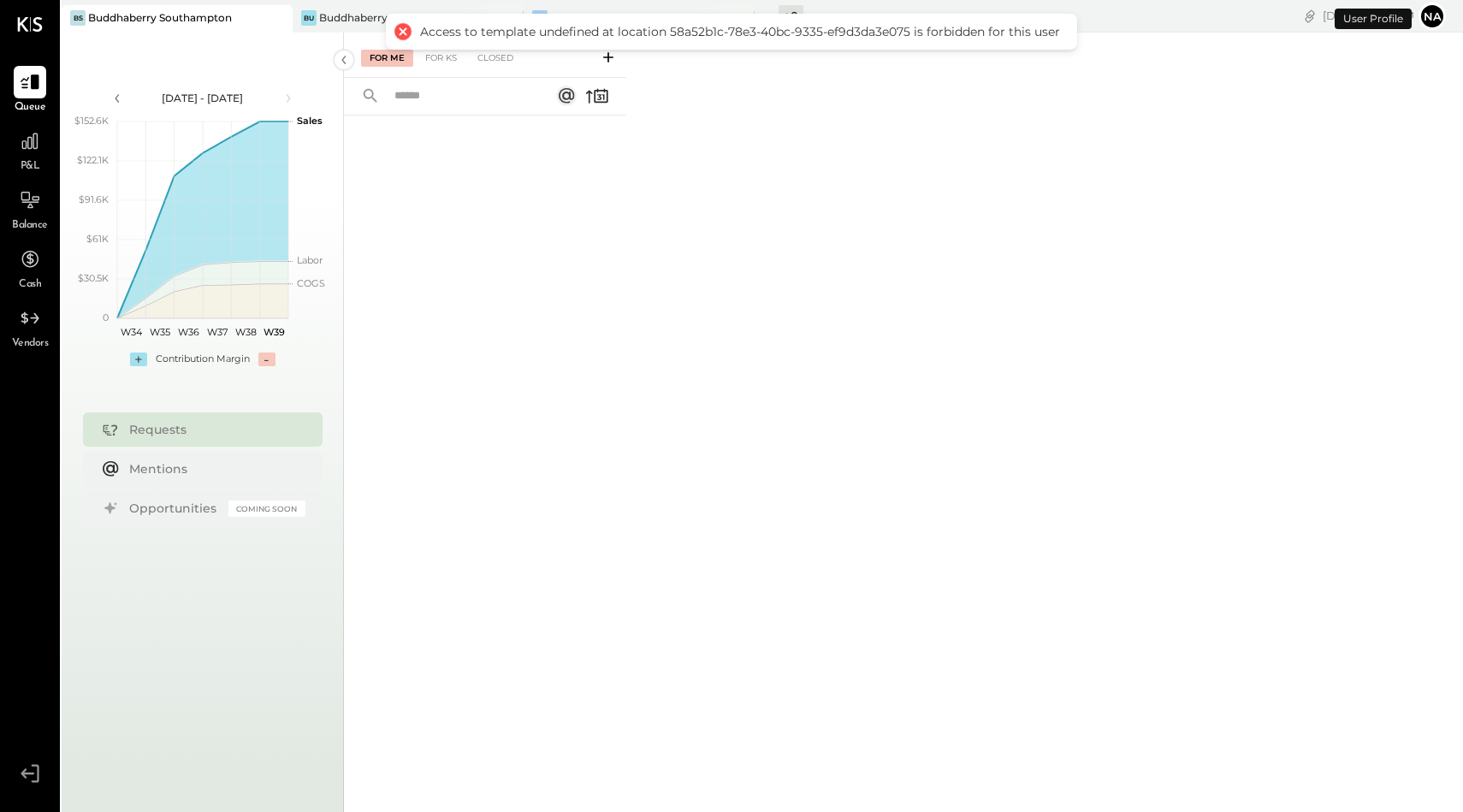
click at [404, 30] on div at bounding box center [403, 32] width 24 height 24
click at [21, 159] on span "P&L" at bounding box center [31, 166] width 20 height 15
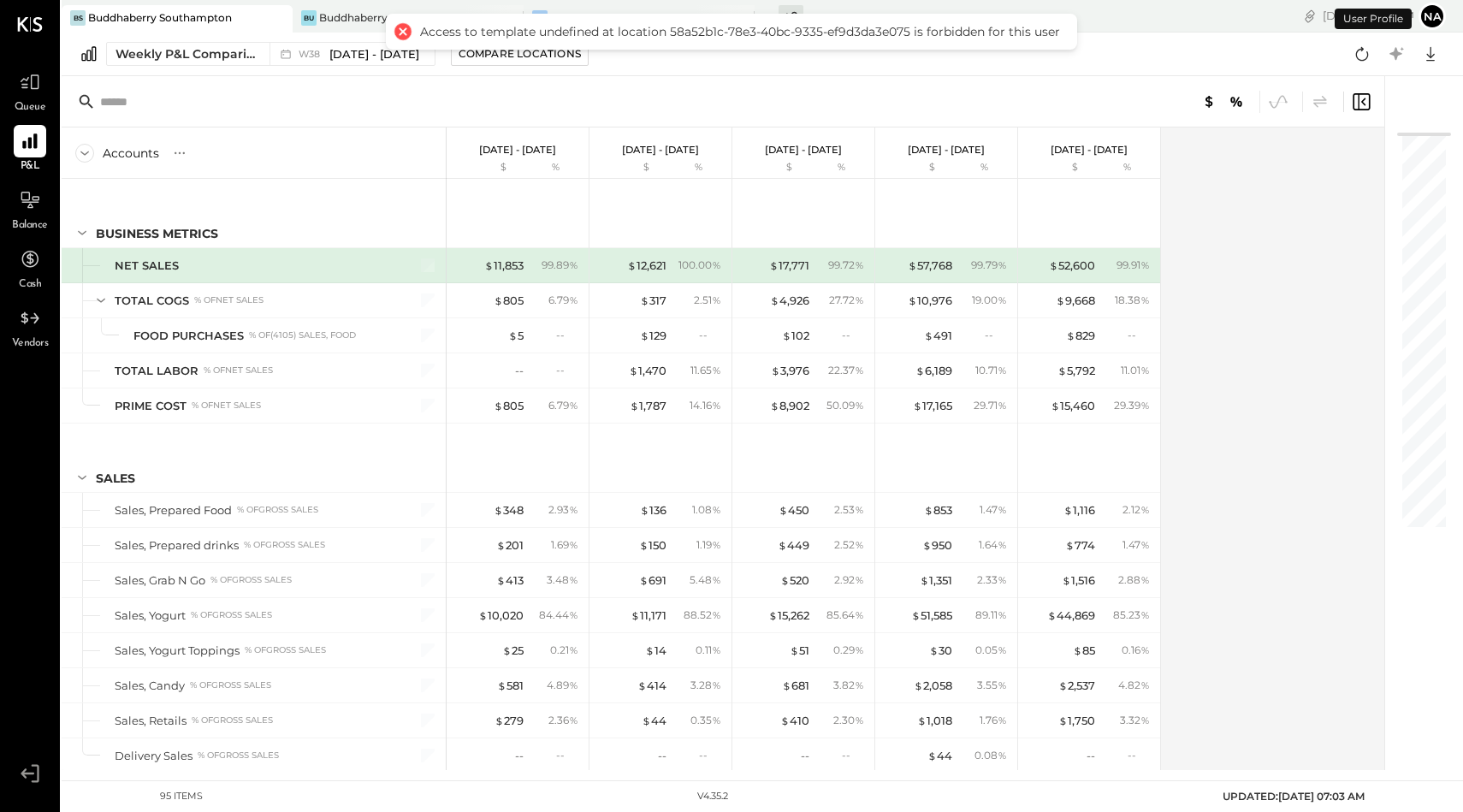
click at [402, 29] on div at bounding box center [403, 32] width 24 height 24
click at [225, 49] on div "Weekly P&L Comparison" at bounding box center [187, 54] width 144 height 17
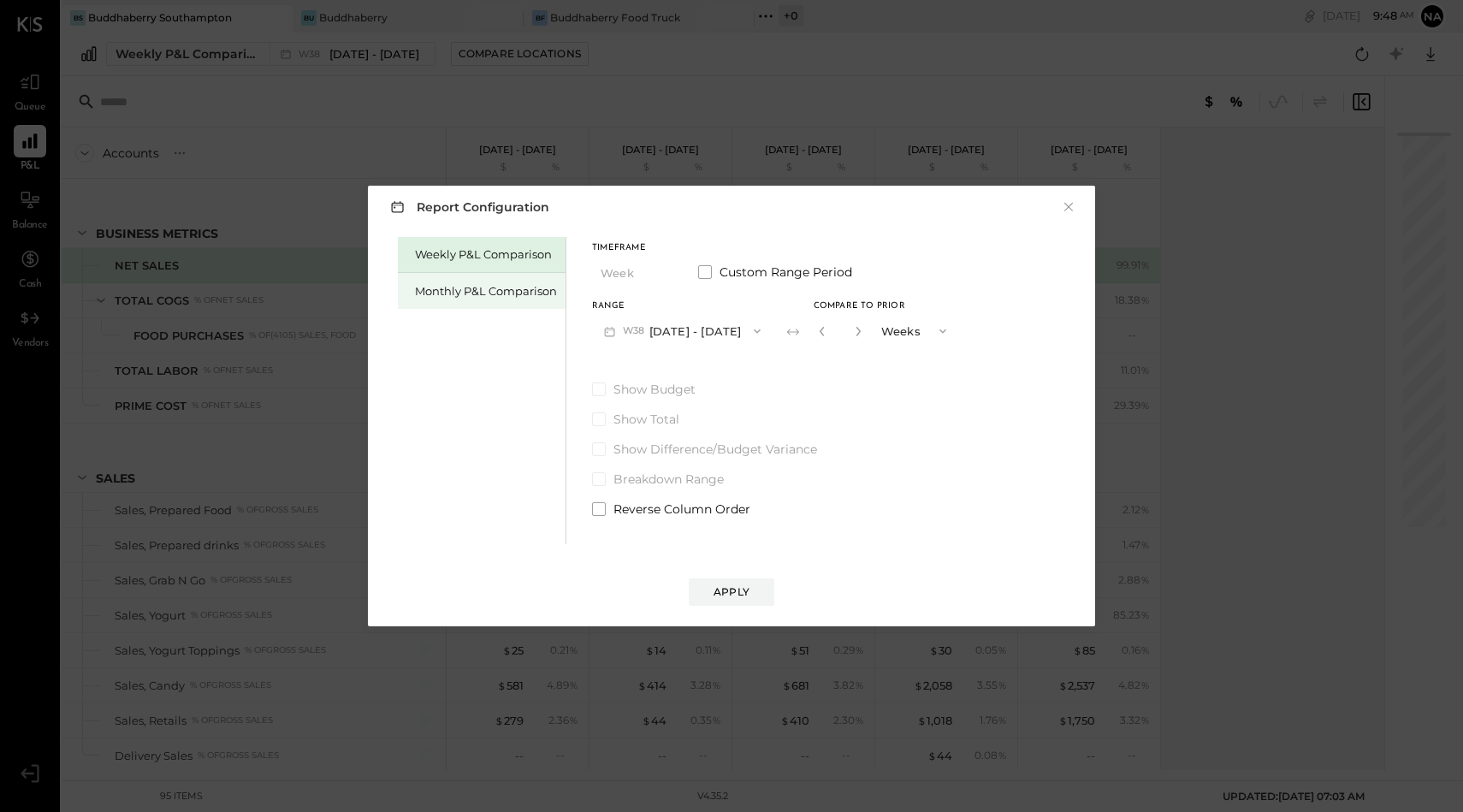
click at [524, 296] on div "Monthly P&L Comparison" at bounding box center [485, 291] width 142 height 16
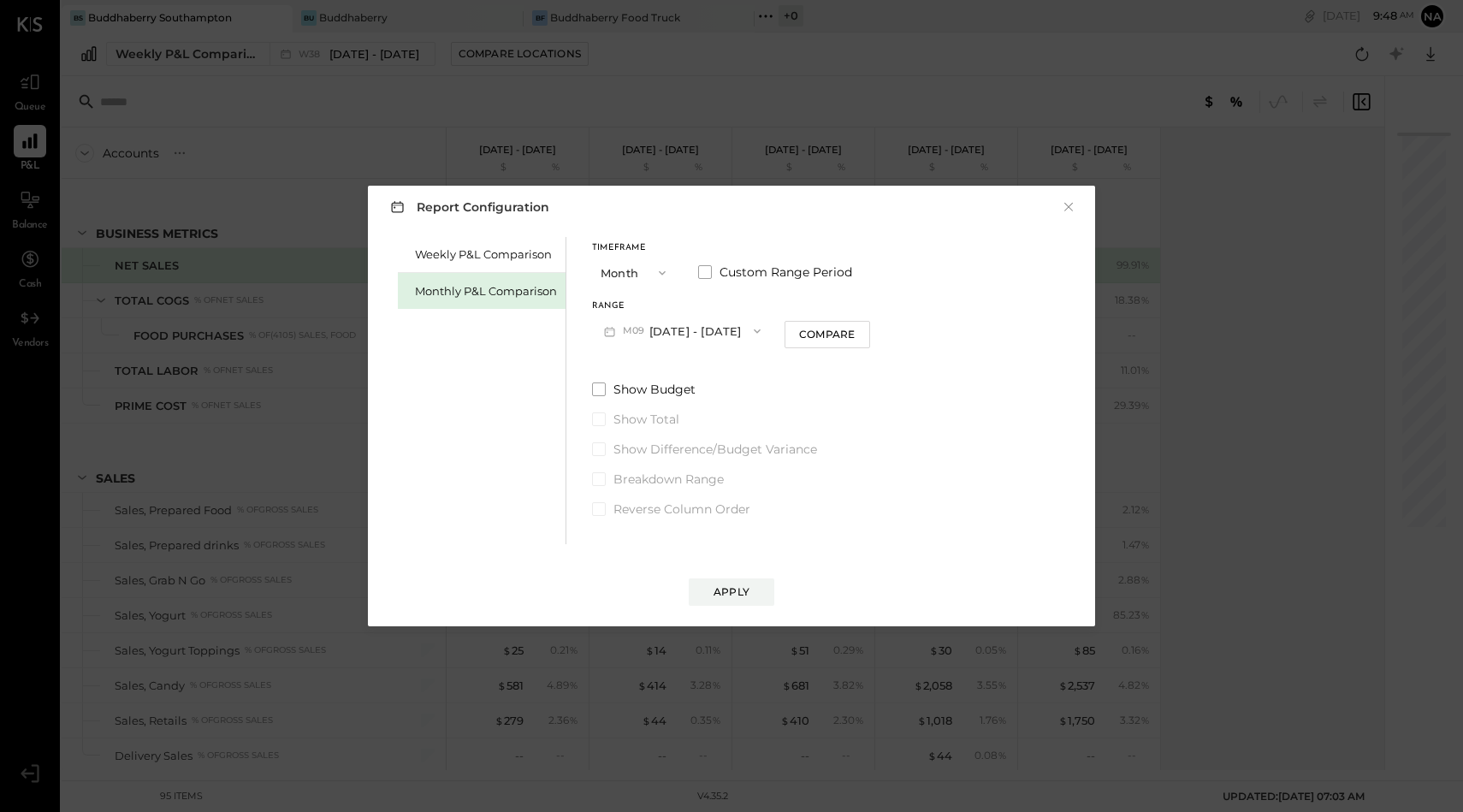
click at [636, 273] on button "Month" at bounding box center [634, 272] width 85 height 32
click at [628, 328] on div "YTD" at bounding box center [634, 333] width 83 height 31
click at [598, 344] on span at bounding box center [598, 345] width 14 height 14
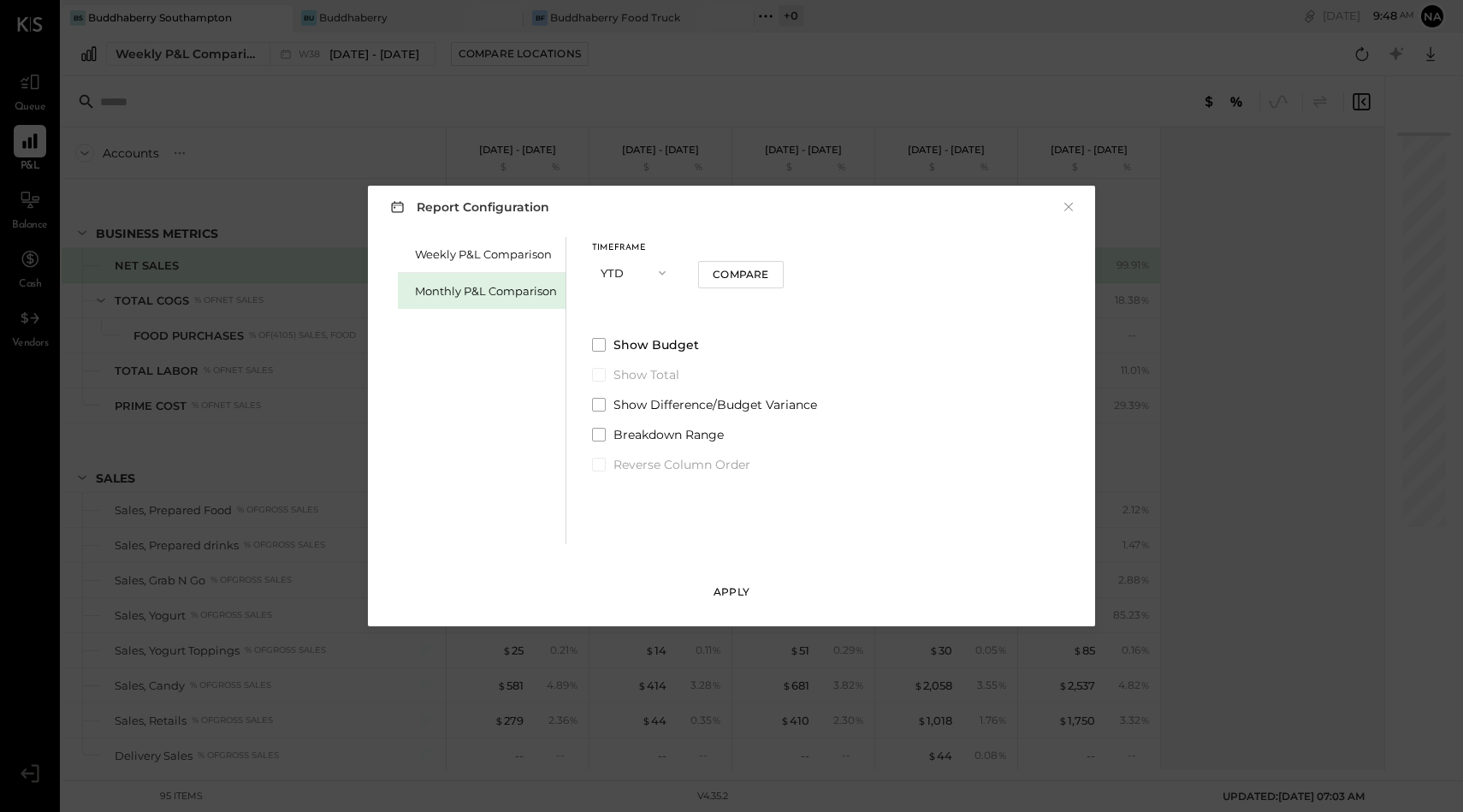
click at [725, 581] on button "Apply" at bounding box center [732, 592] width 85 height 28
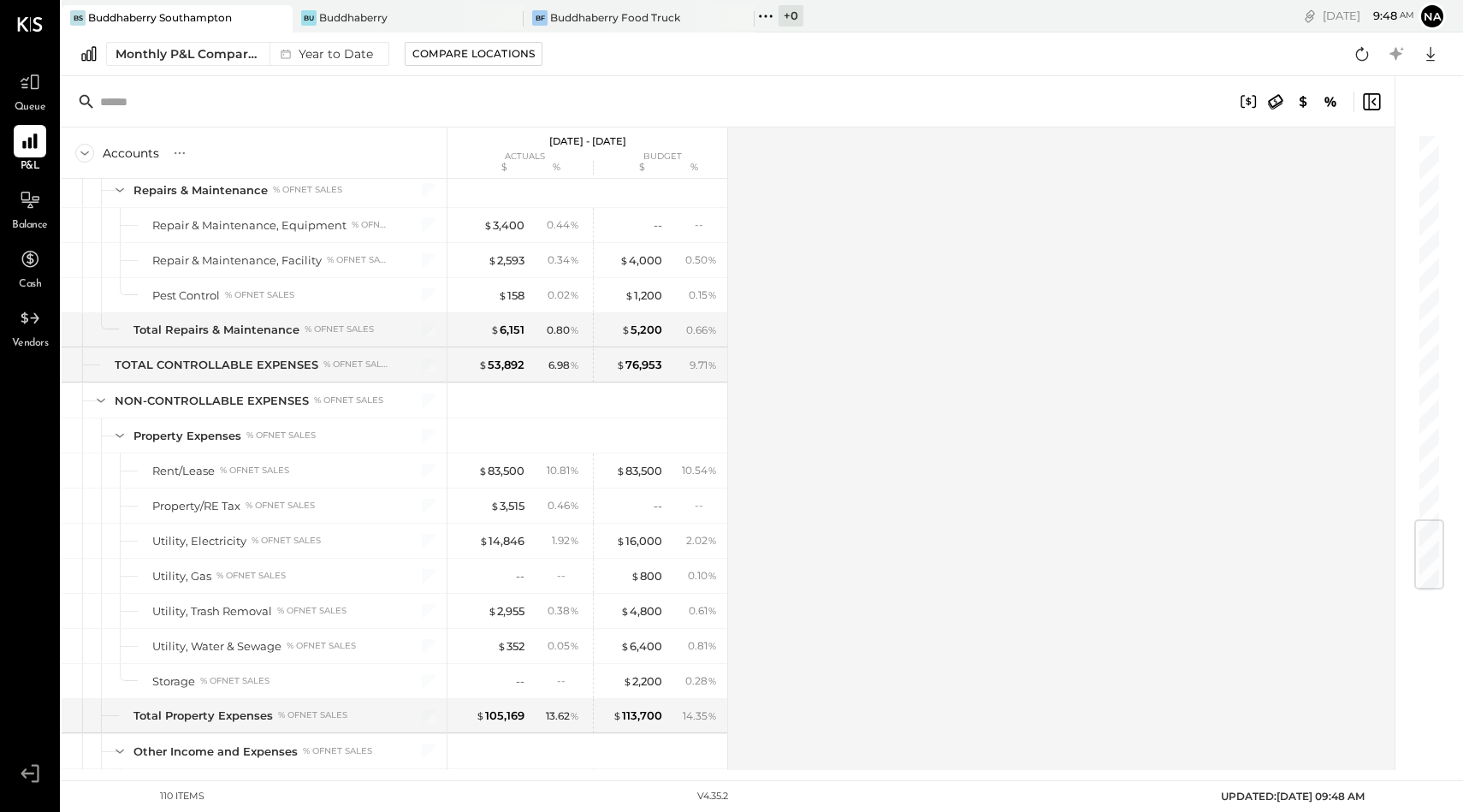
scroll to position [3303, 0]
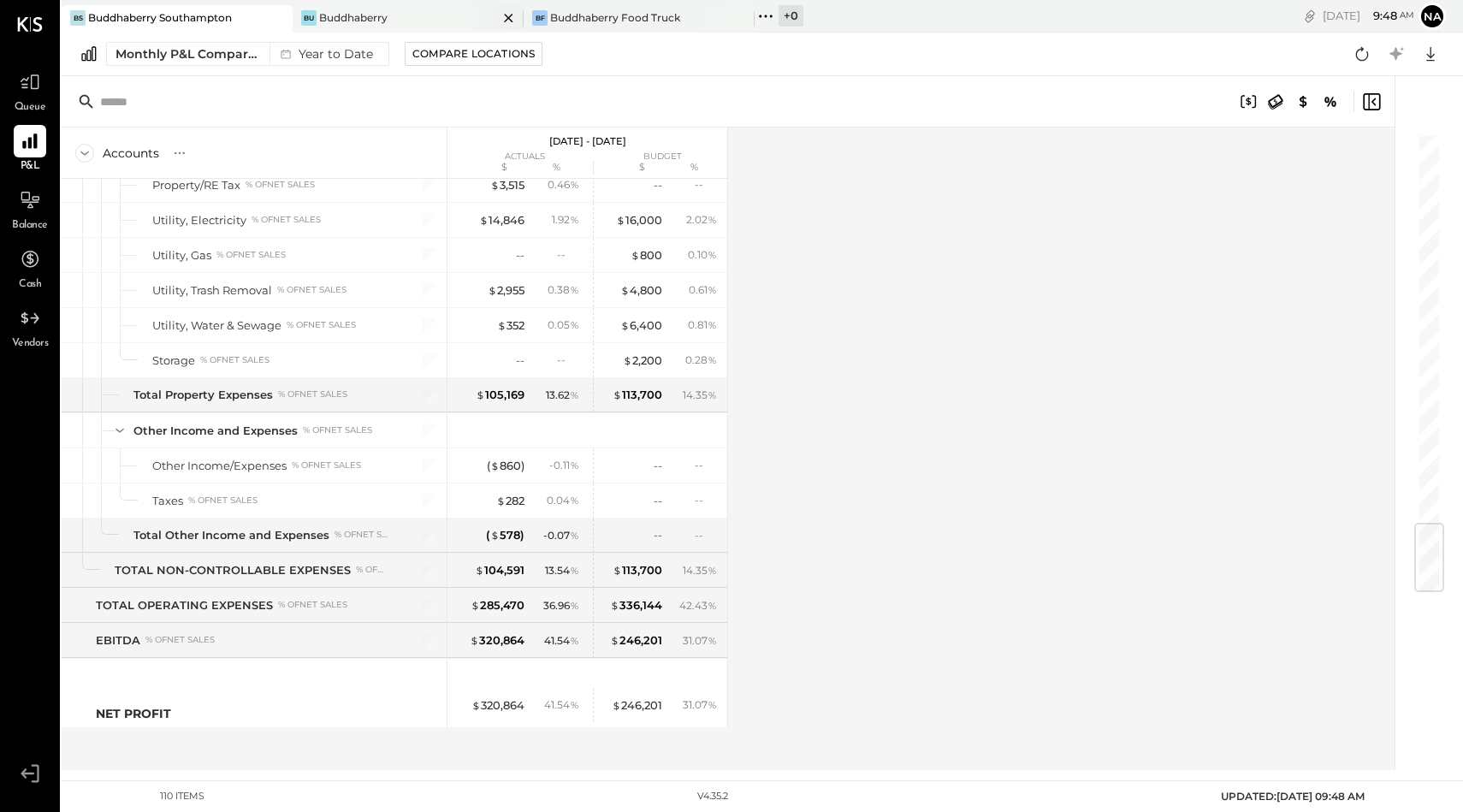
click at [406, 29] on div "Bu Buddhaberry" at bounding box center [407, 19] width 231 height 28
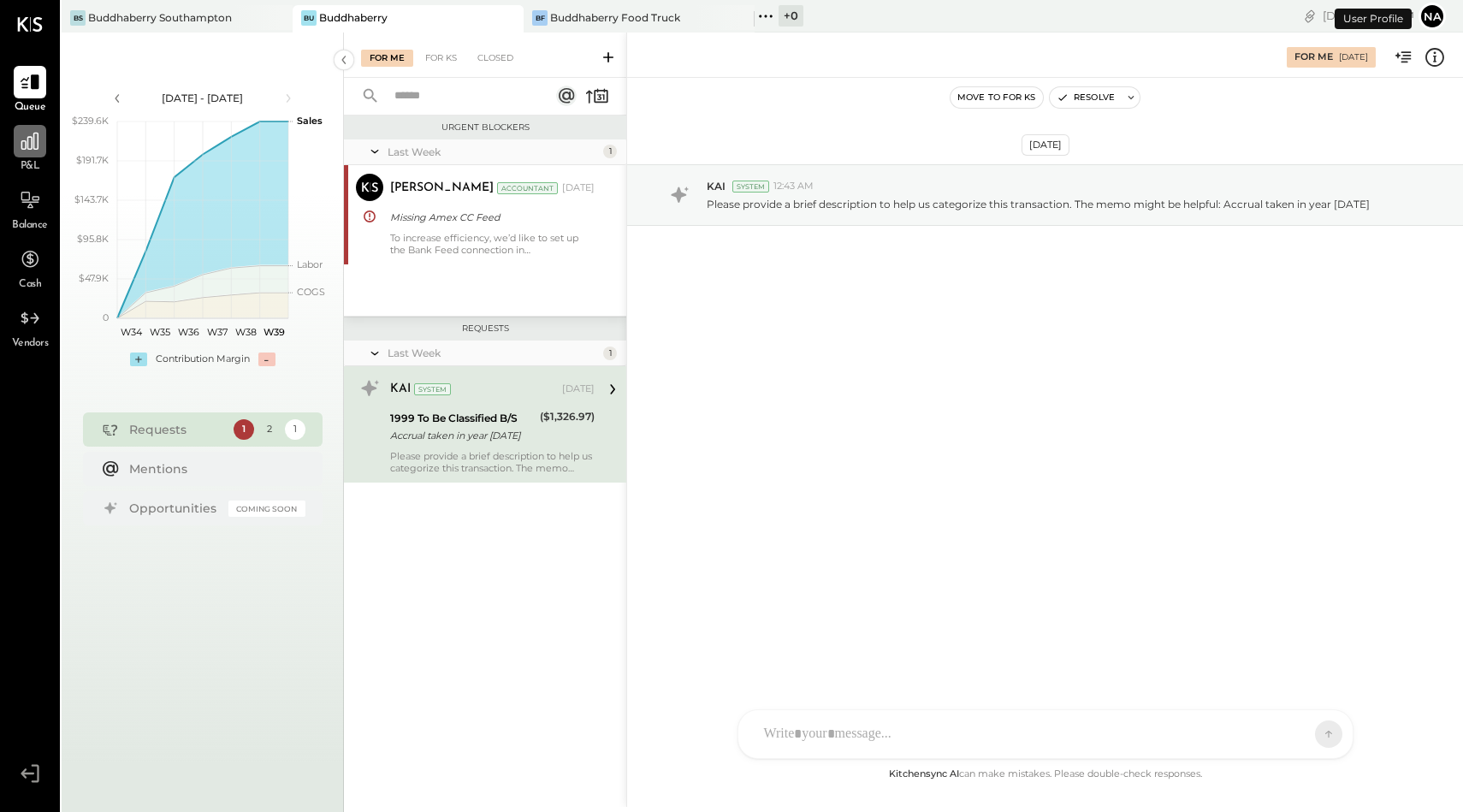
click at [15, 151] on div at bounding box center [30, 141] width 33 height 33
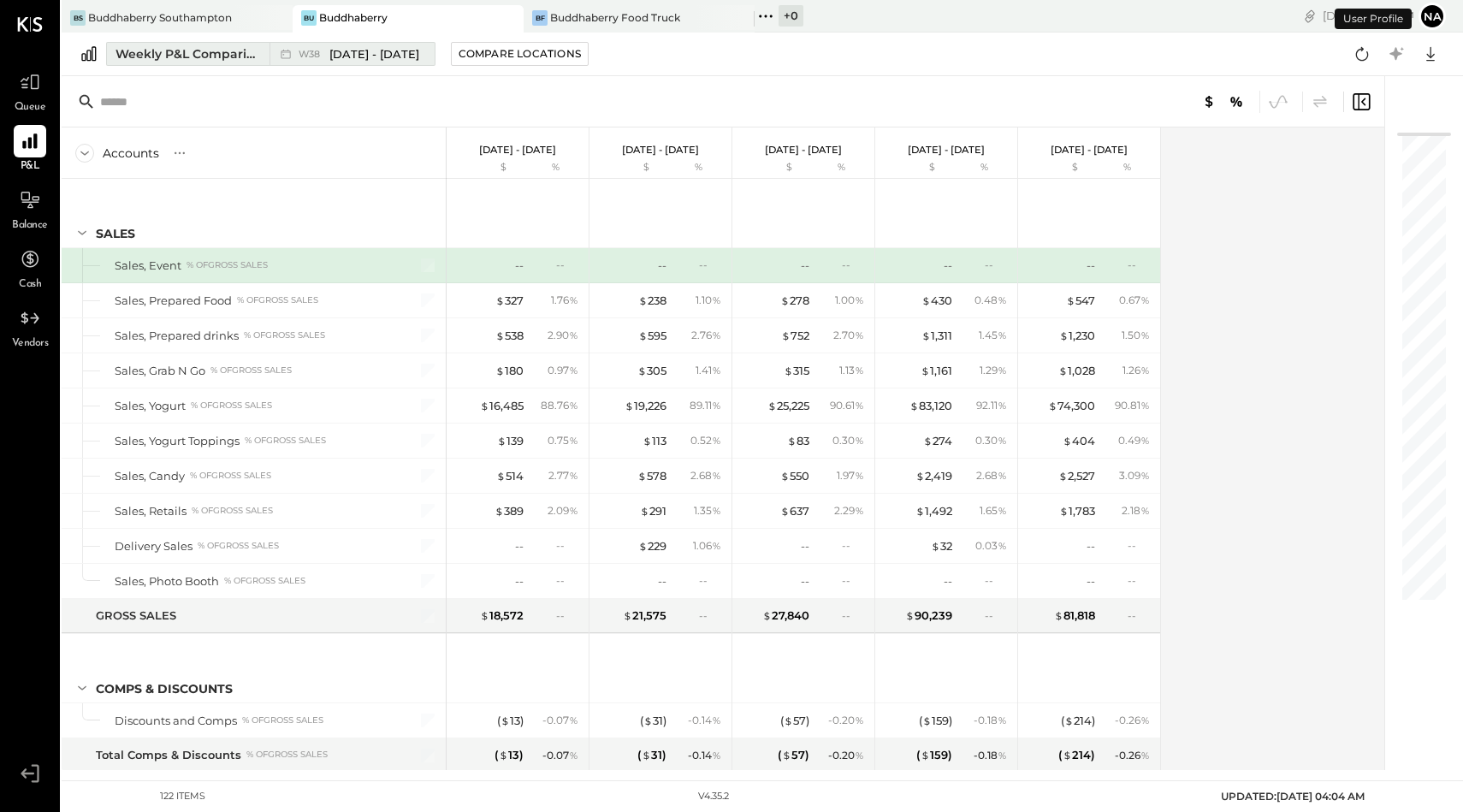
click at [151, 57] on div "Weekly P&L Comparison" at bounding box center [187, 54] width 144 height 17
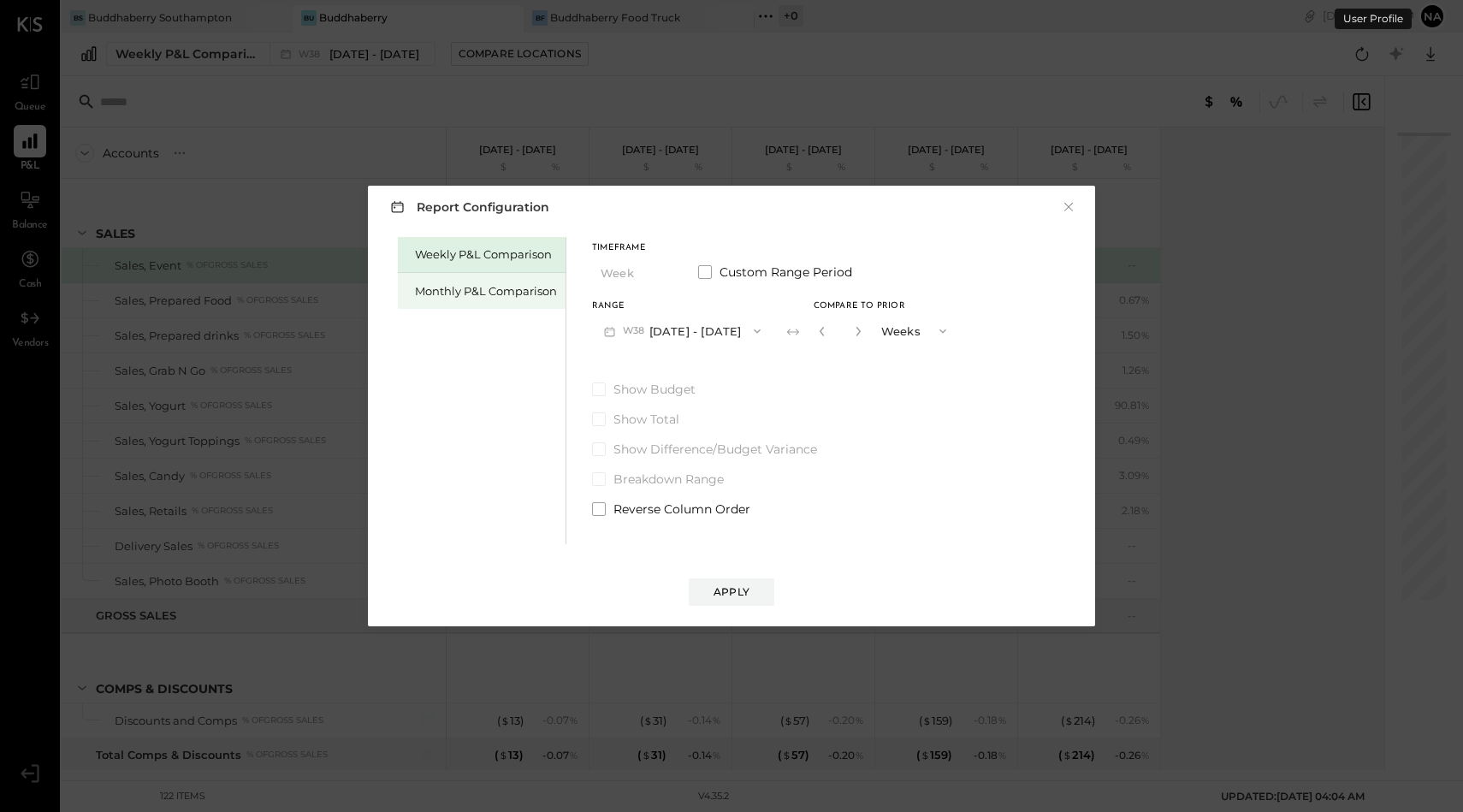
click at [422, 281] on div "Monthly P&L Comparison" at bounding box center [481, 291] width 168 height 36
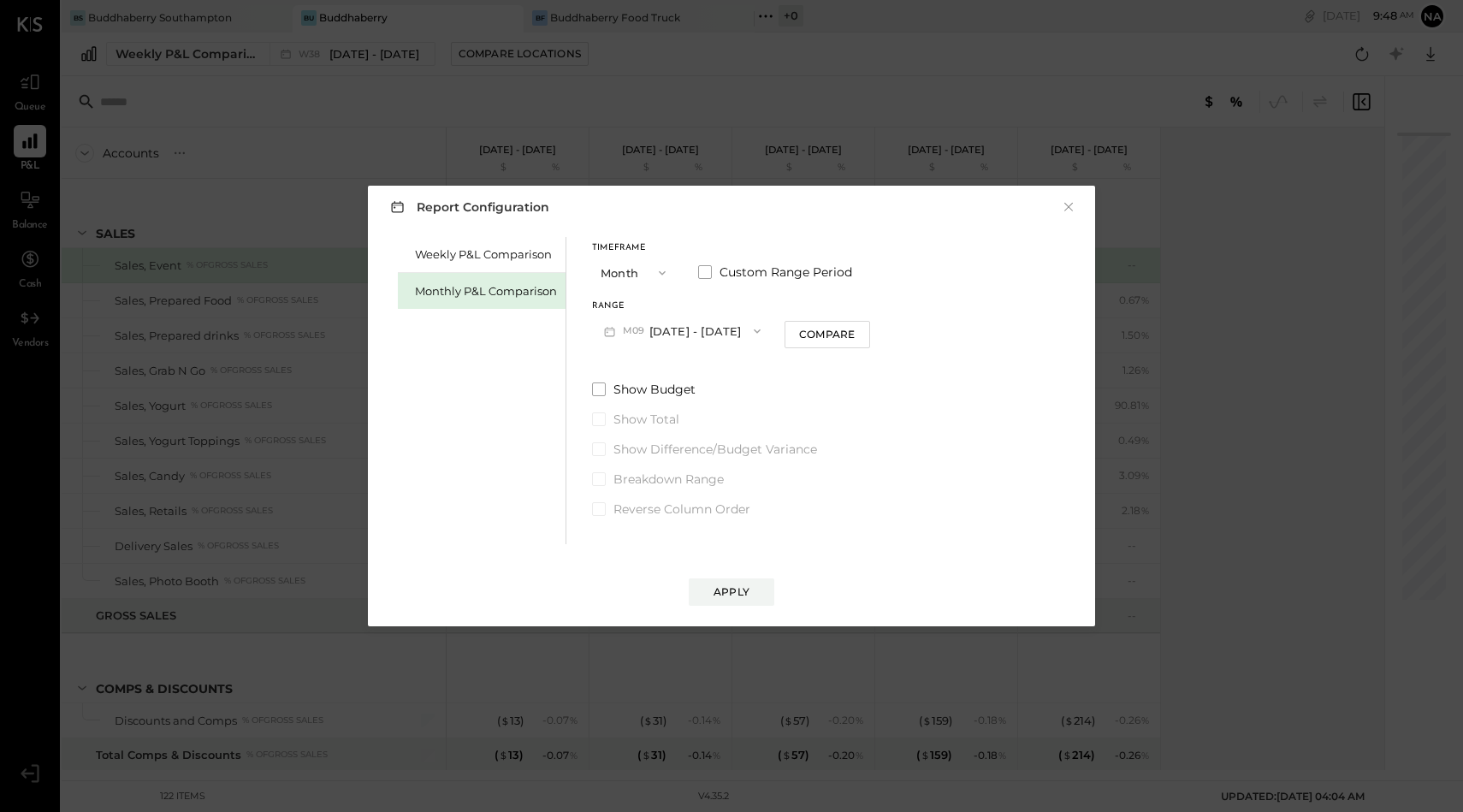
click at [635, 276] on button "Month" at bounding box center [634, 272] width 85 height 32
click at [636, 325] on div "YTD" at bounding box center [634, 333] width 83 height 31
click at [600, 351] on span at bounding box center [598, 345] width 14 height 14
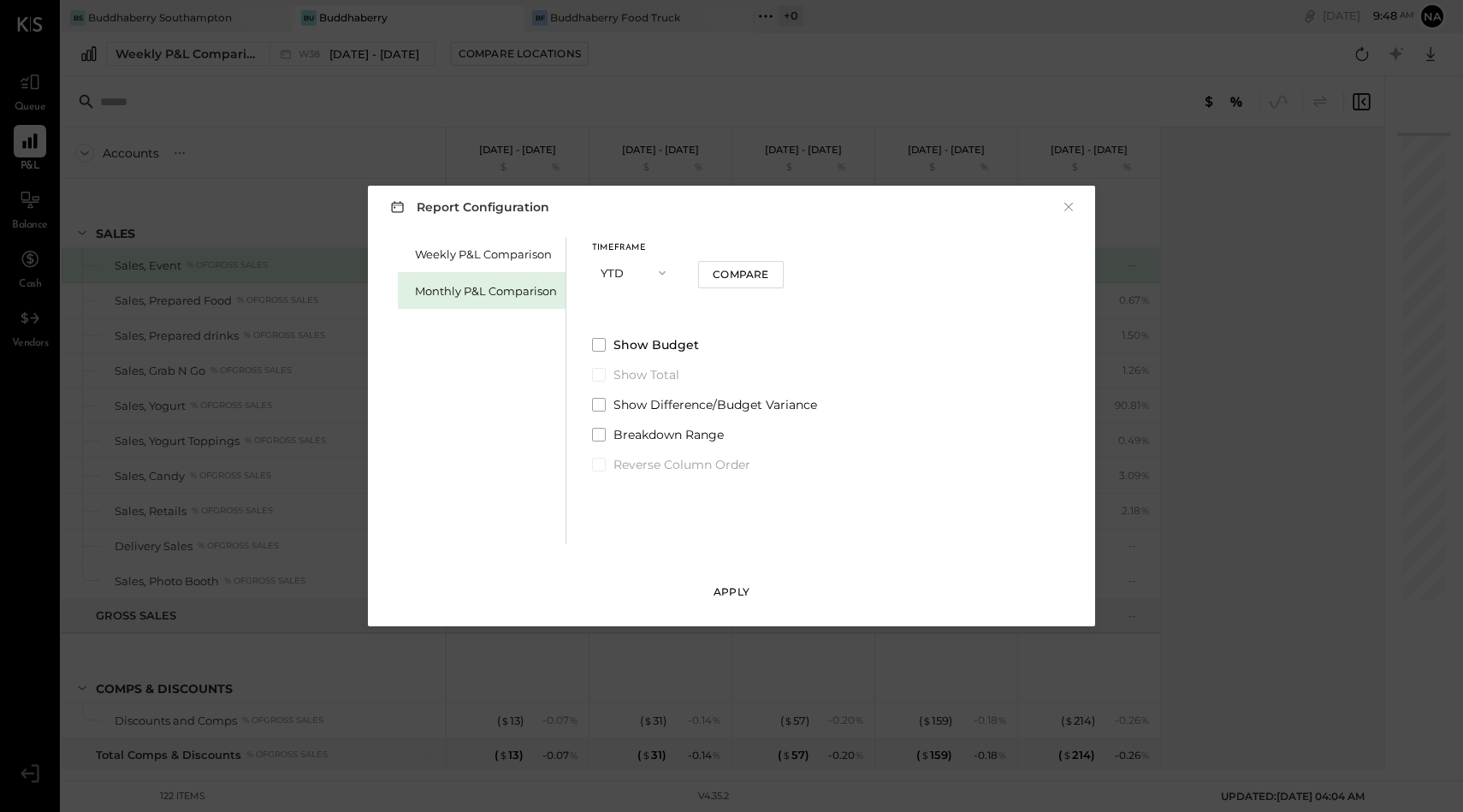
click at [739, 598] on div "Apply" at bounding box center [732, 591] width 36 height 15
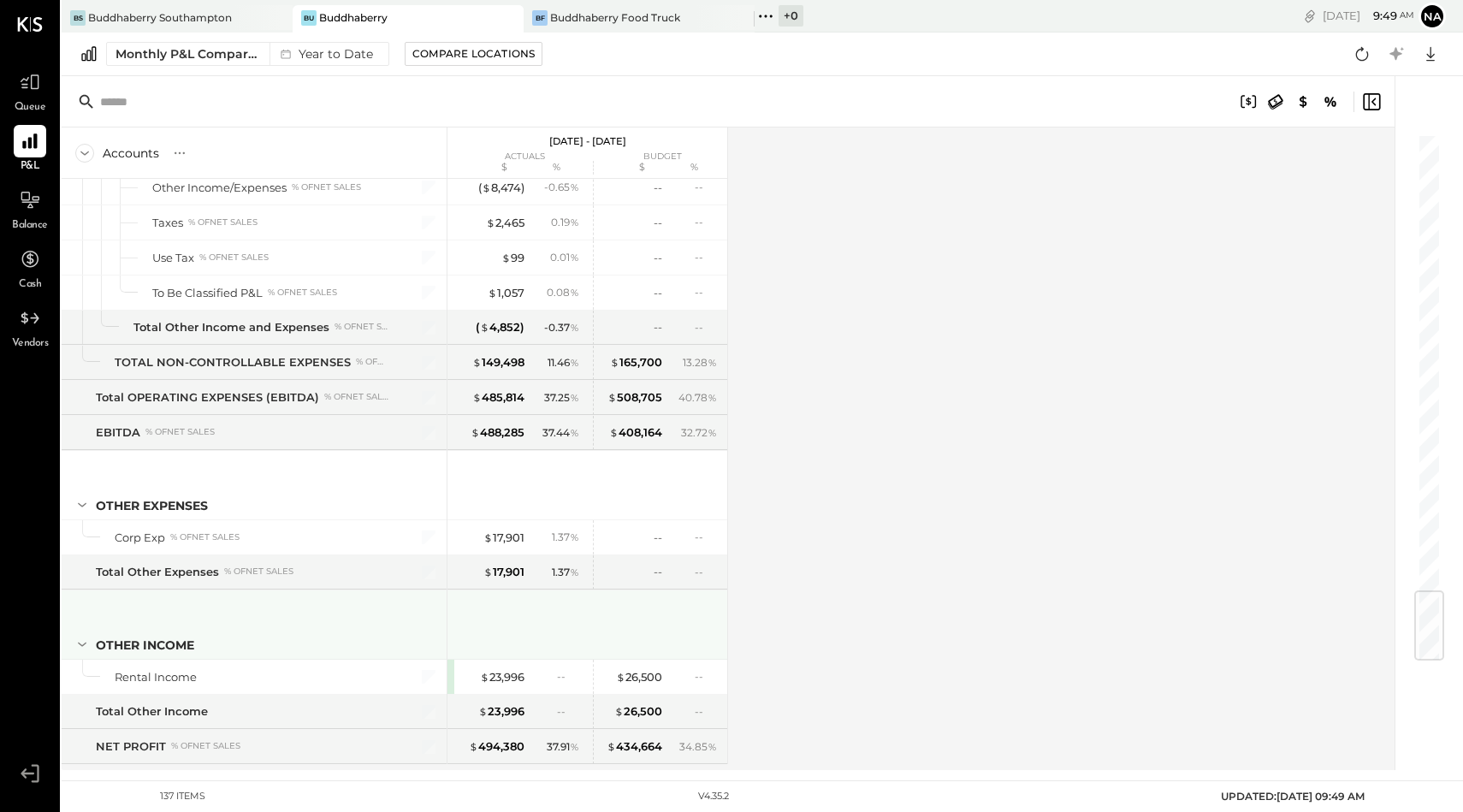
scroll to position [3864, 0]
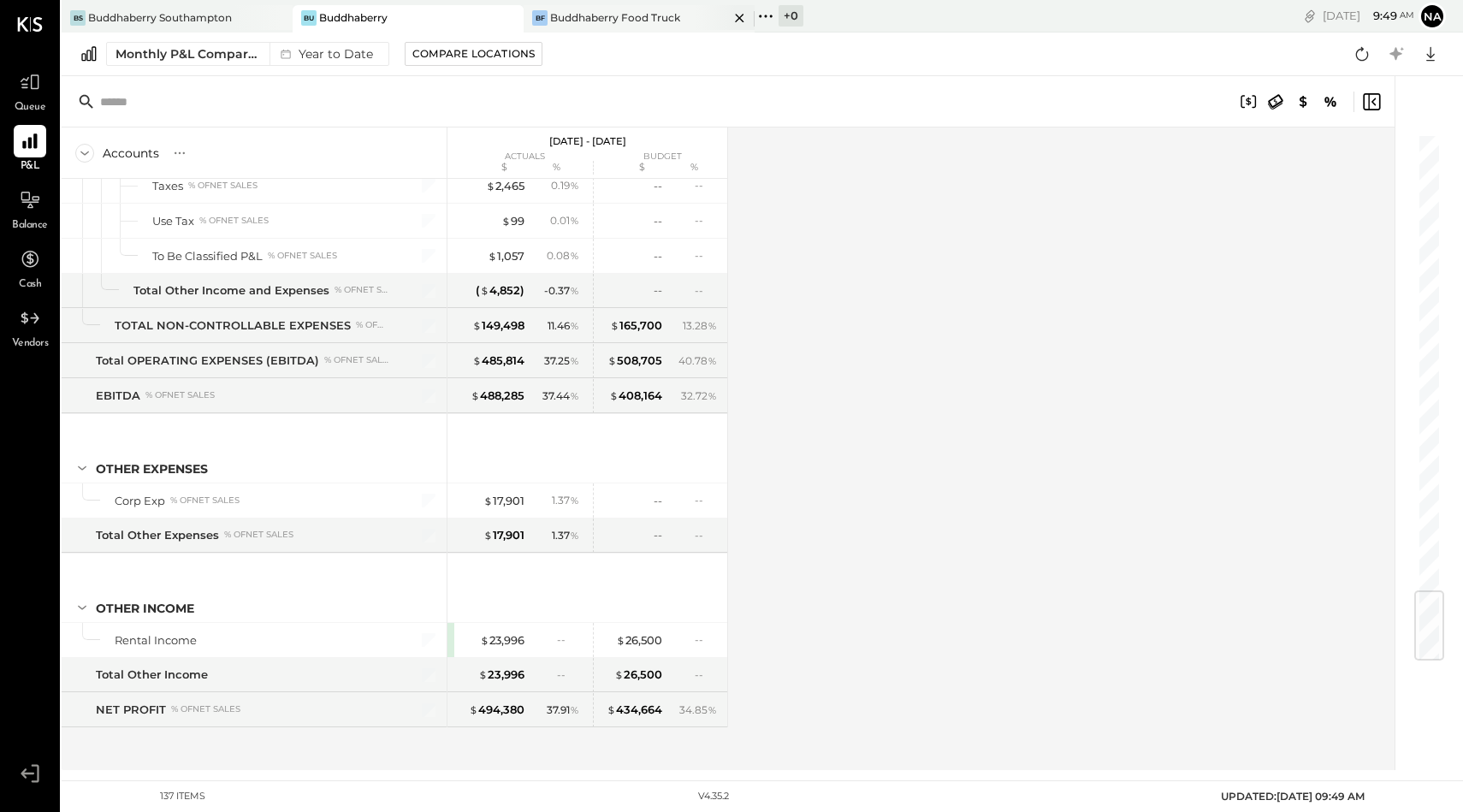
click at [654, 21] on div "Buddhaberry Food Truck" at bounding box center [614, 17] width 130 height 15
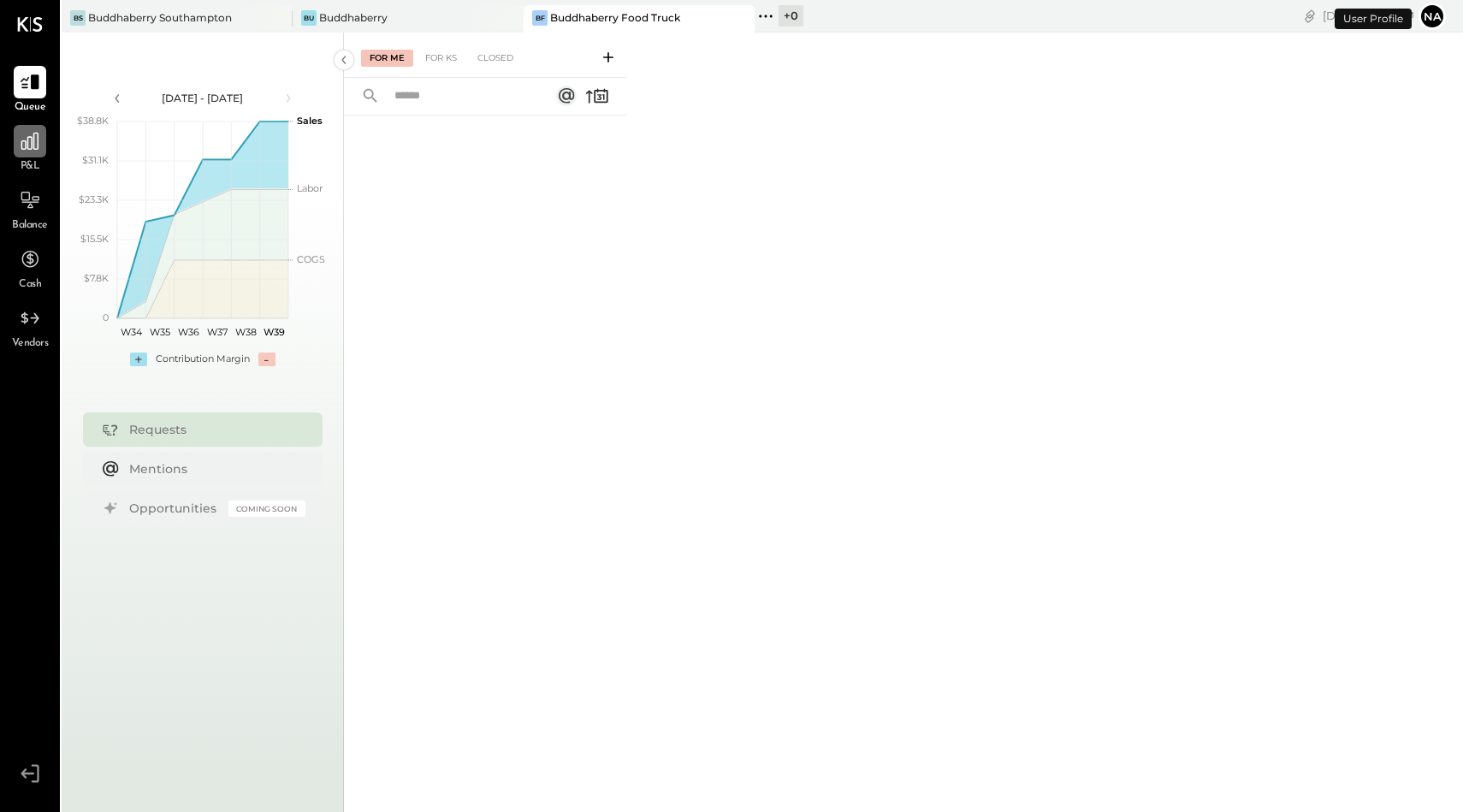
click at [38, 145] on icon at bounding box center [30, 140] width 17 height 17
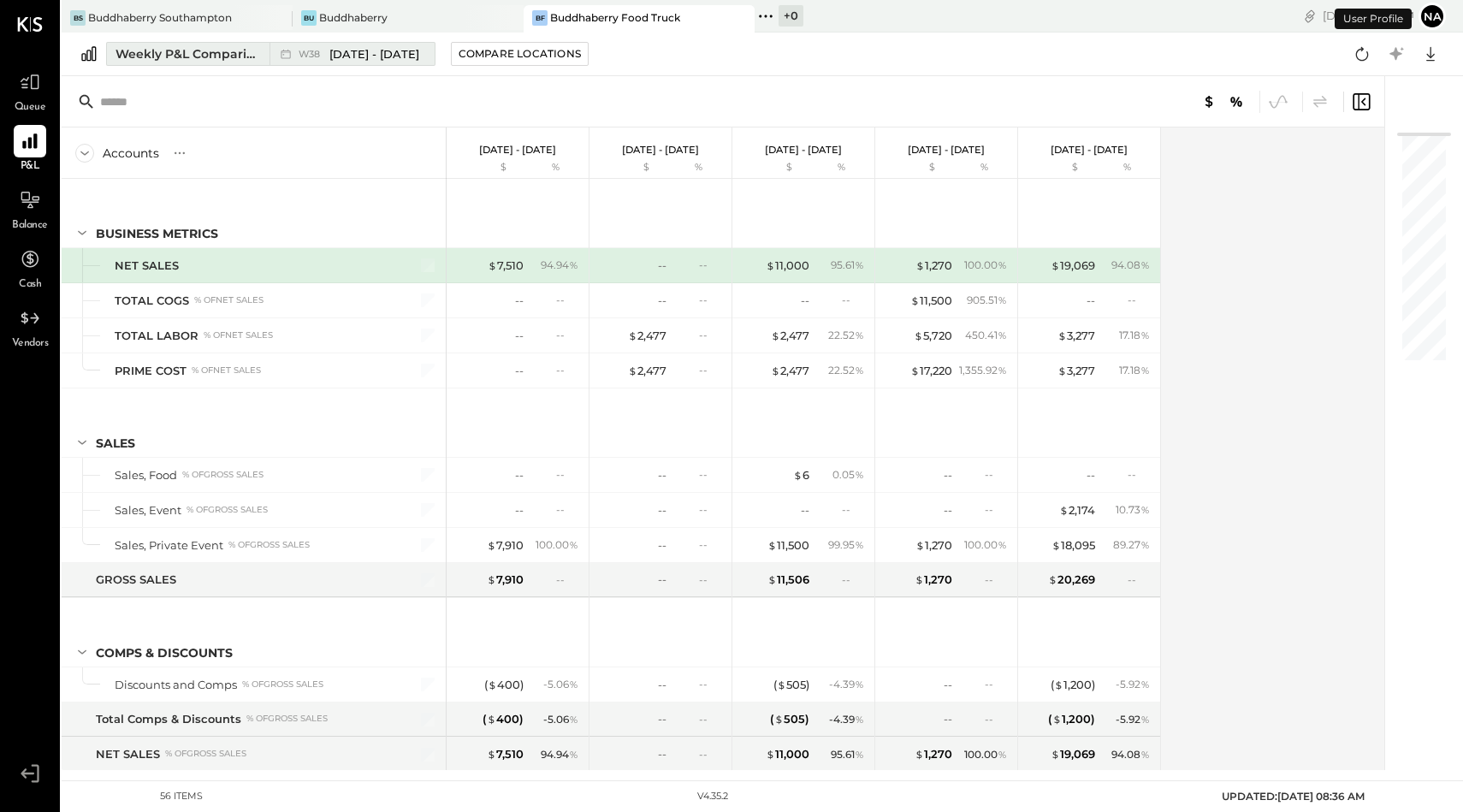
click at [210, 55] on div "Weekly P&L Comparison" at bounding box center [187, 54] width 144 height 17
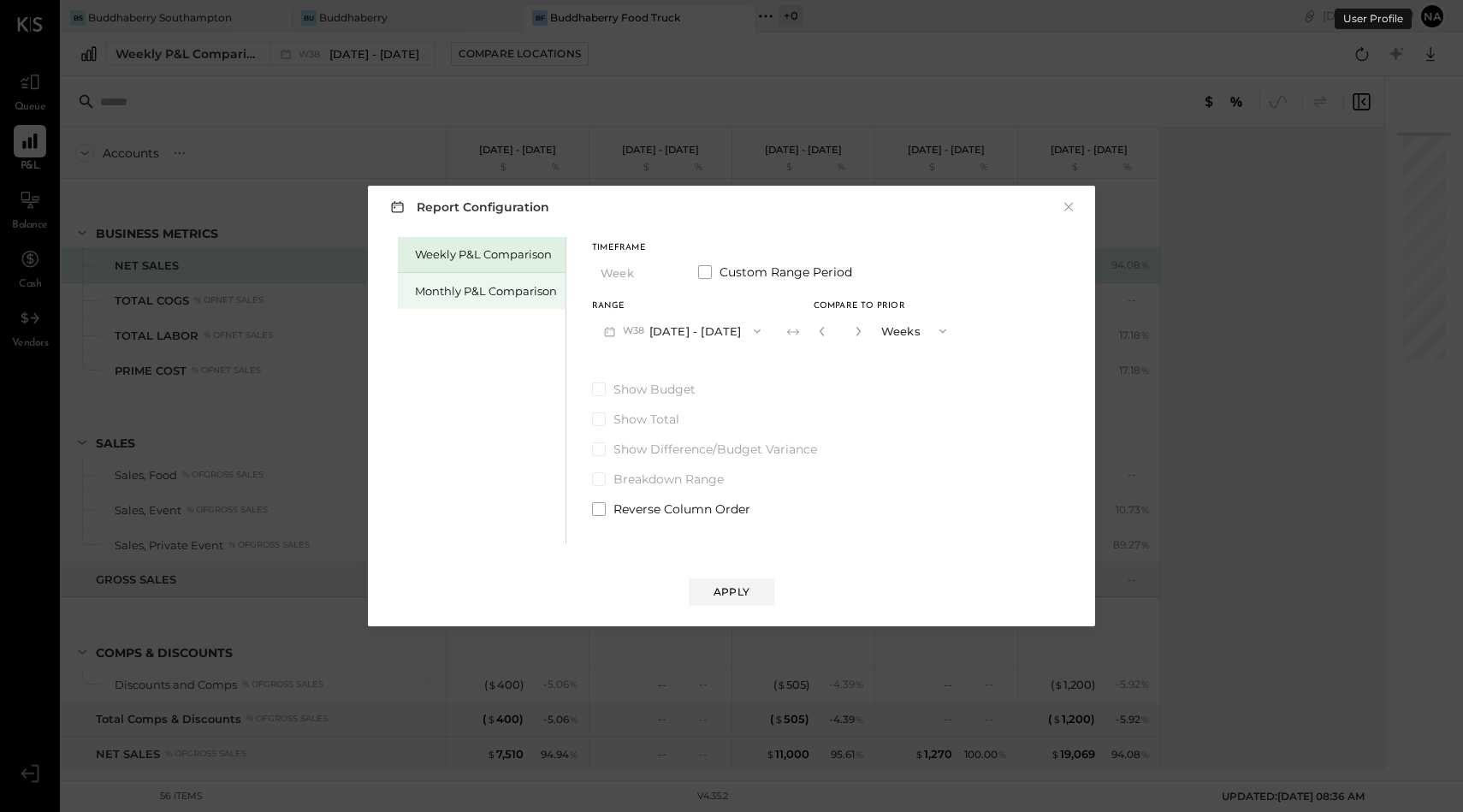
click at [448, 290] on div "Monthly P&L Comparison" at bounding box center [485, 291] width 142 height 16
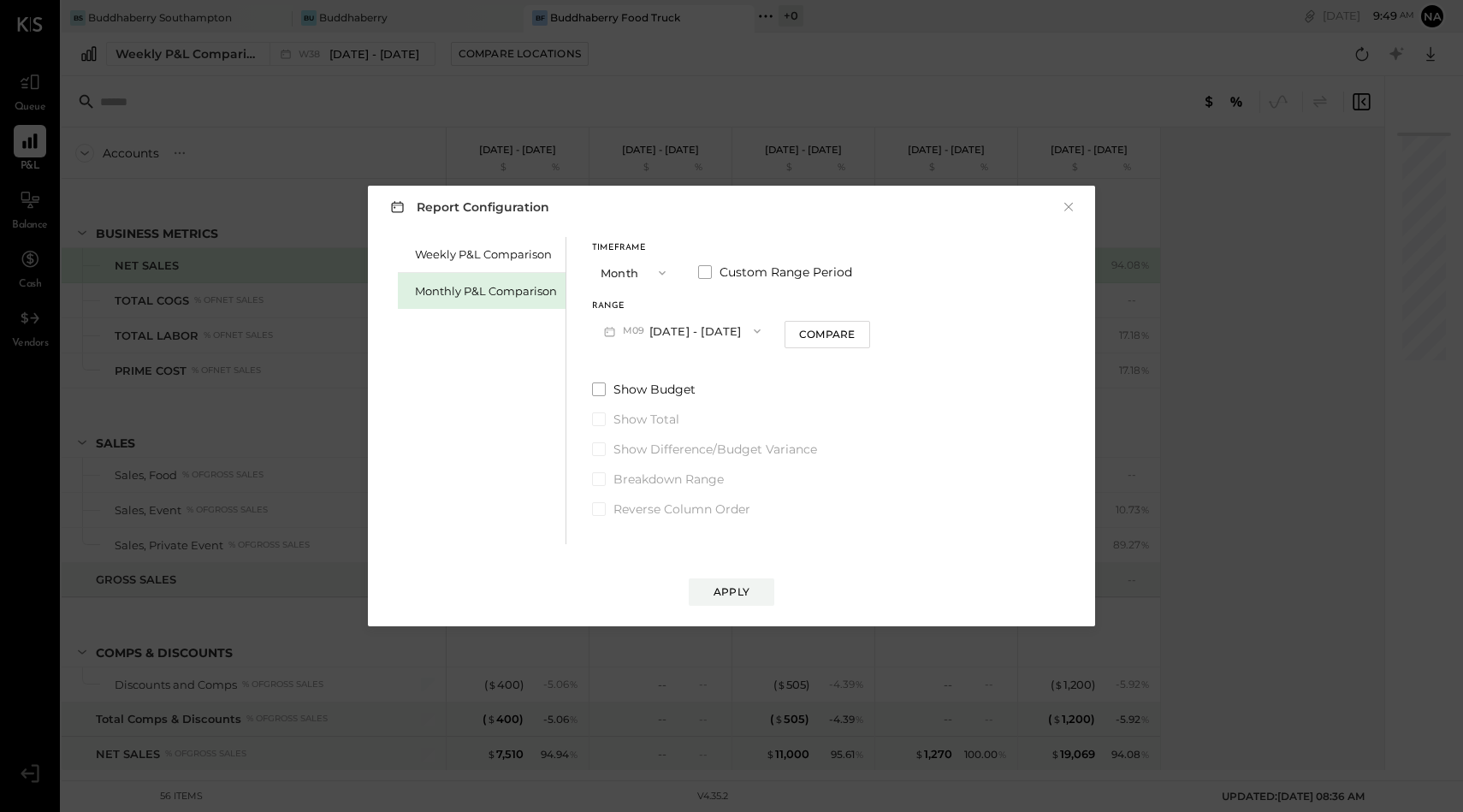
click at [645, 266] on button "Month" at bounding box center [634, 272] width 85 height 32
click at [644, 336] on div "YTD" at bounding box center [634, 333] width 83 height 31
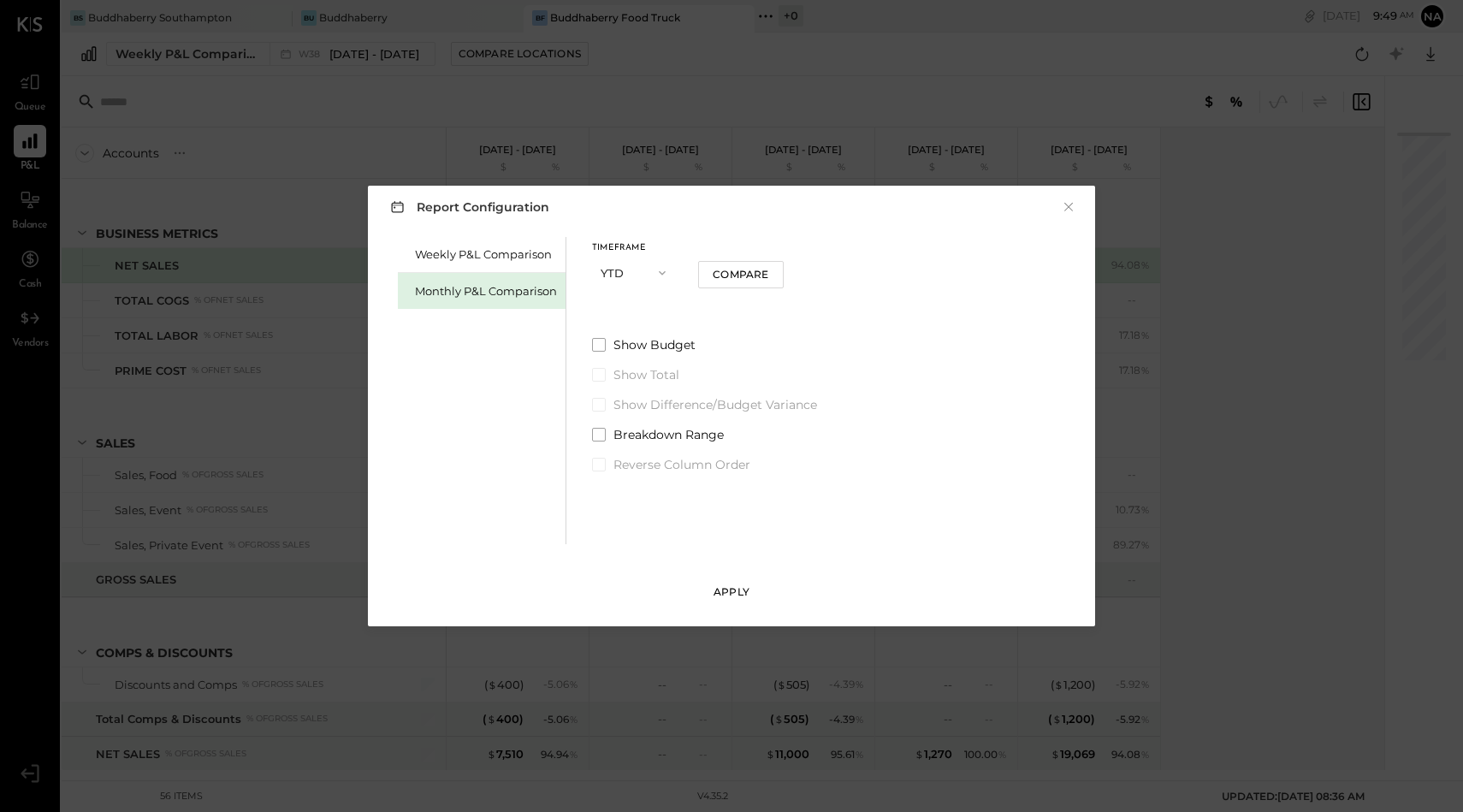
click at [758, 598] on button "Apply" at bounding box center [732, 592] width 85 height 28
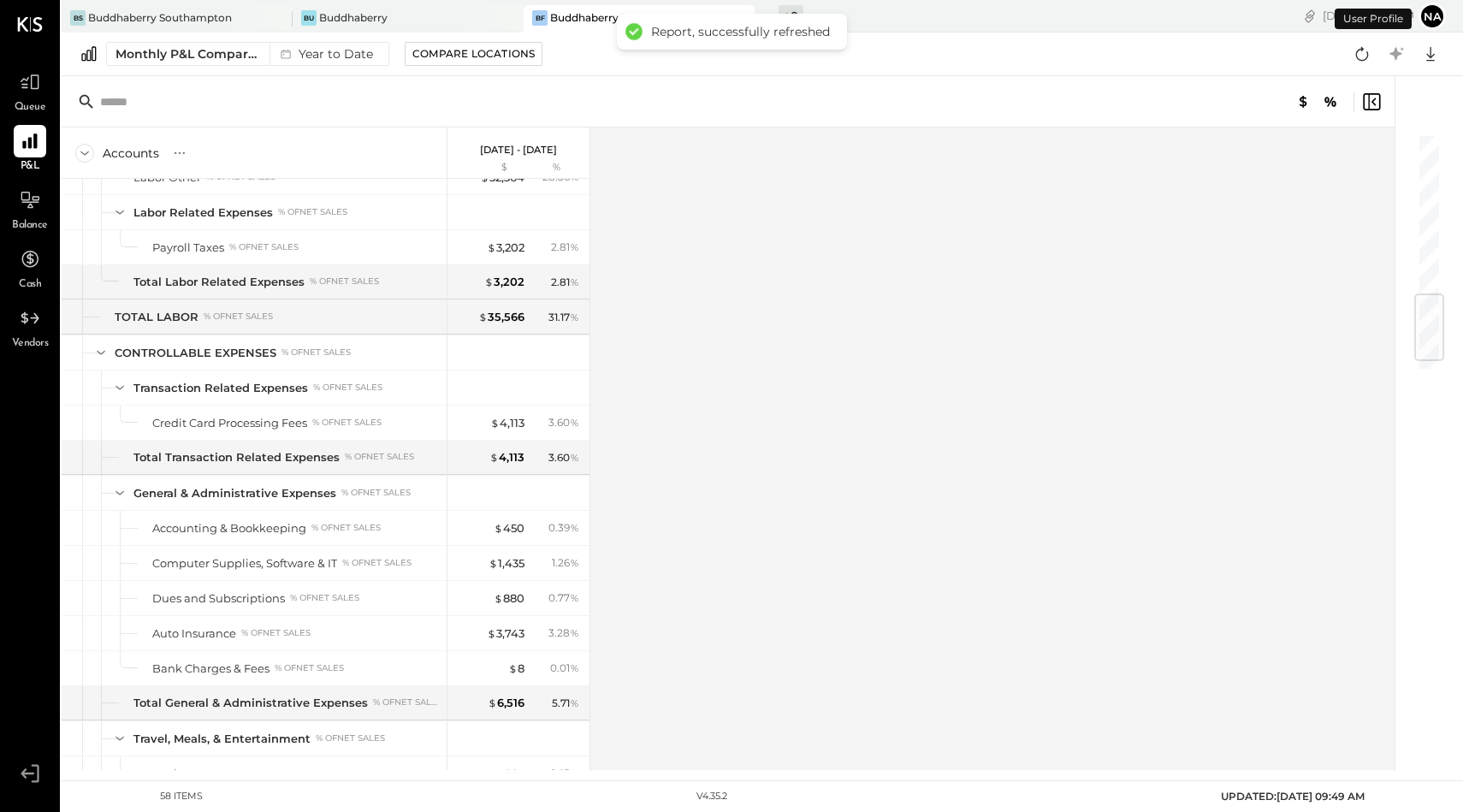
scroll to position [1480, 0]
